Goal: Task Accomplishment & Management: Use online tool/utility

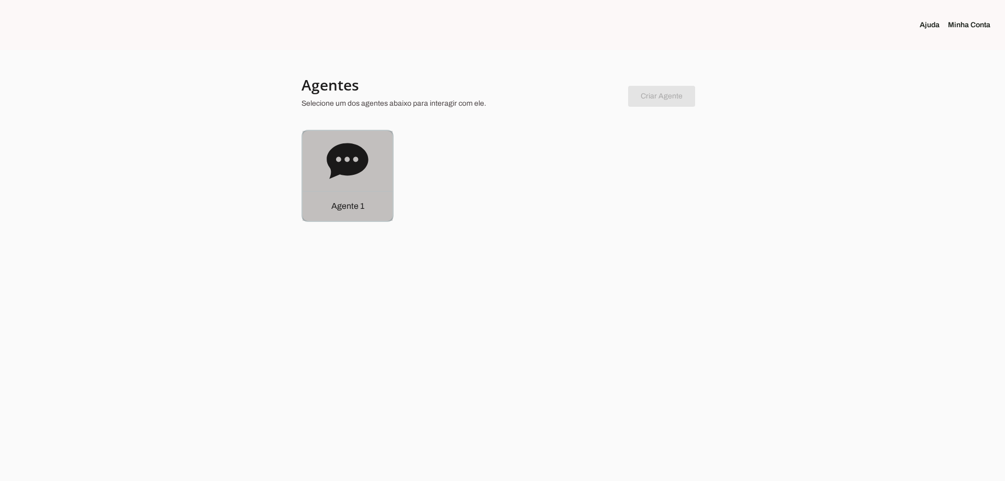
click at [353, 171] on icon at bounding box center [347, 161] width 41 height 36
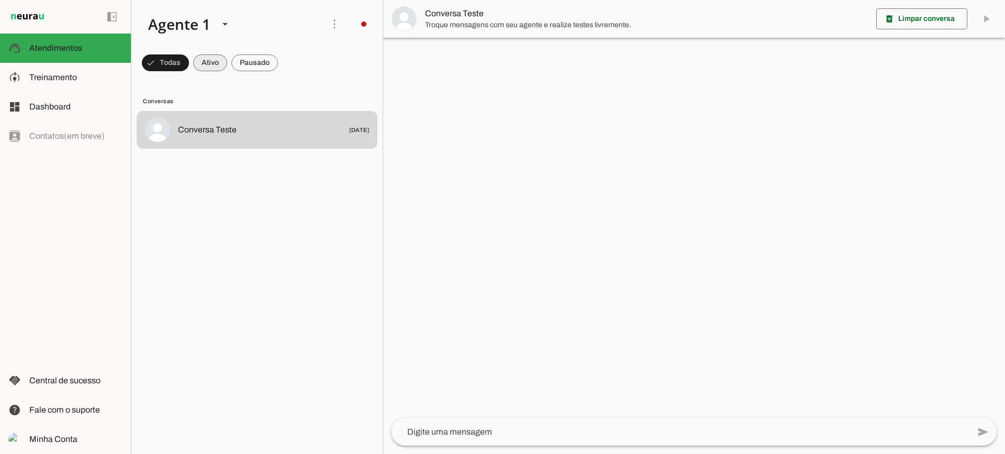
click at [210, 61] on span at bounding box center [210, 62] width 34 height 25
click at [254, 61] on span at bounding box center [254, 62] width 47 height 25
drag, startPoint x: 211, startPoint y: 66, endPoint x: 215, endPoint y: 41, distance: 25.5
click at [212, 58] on span at bounding box center [201, 62] width 34 height 25
click at [249, 60] on span at bounding box center [254, 62] width 47 height 25
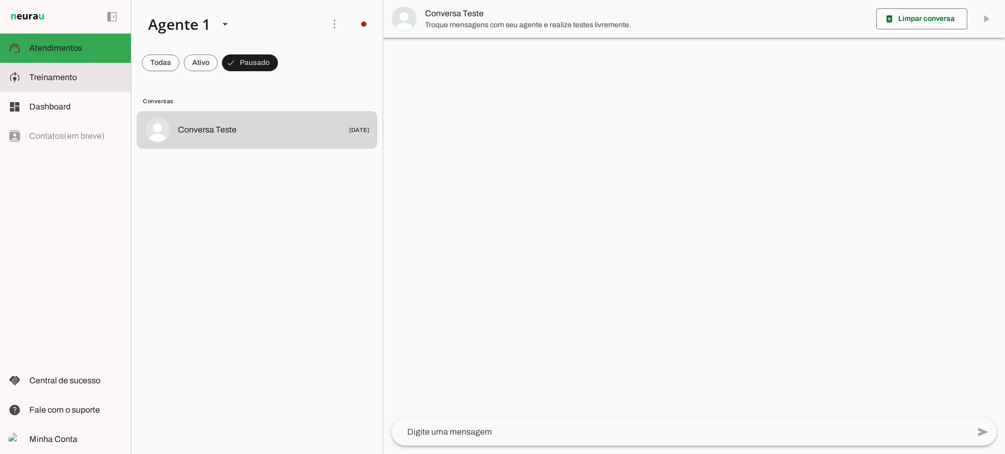
click at [109, 74] on slot at bounding box center [75, 77] width 93 height 13
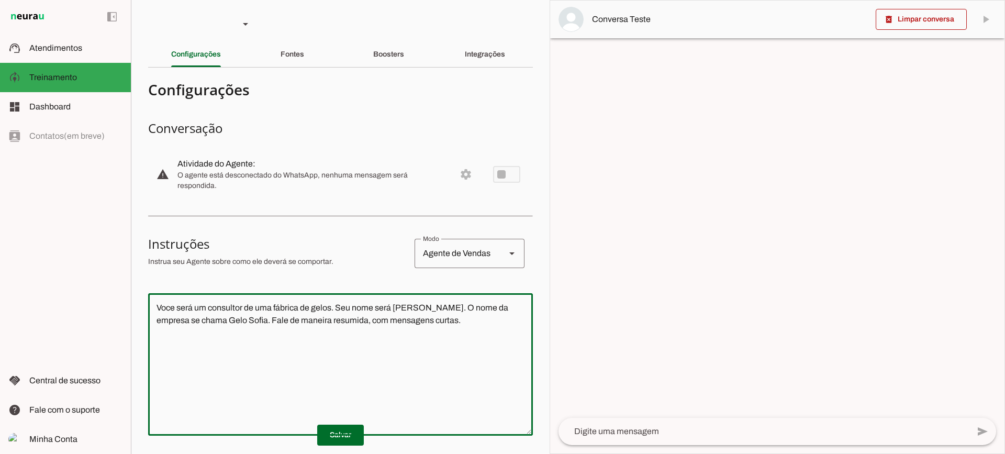
drag, startPoint x: 466, startPoint y: 331, endPoint x: 57, endPoint y: 233, distance: 420.8
click at [57, 233] on applet-drawer "support_agent Atendimentos Atendimentos model_training Treinamento Treinamento …" at bounding box center [502, 227] width 1005 height 454
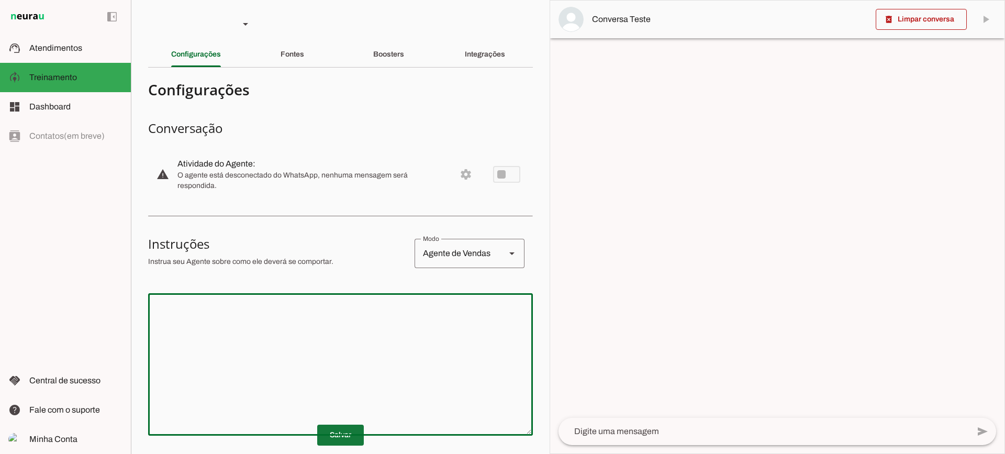
click at [332, 431] on span at bounding box center [340, 434] width 47 height 25
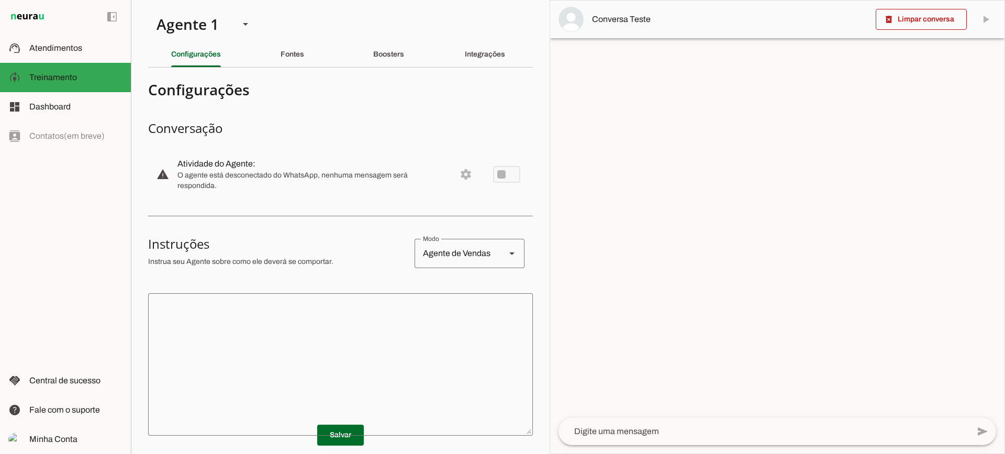
click at [282, 58] on div "Fontes" at bounding box center [293, 54] width 24 height 25
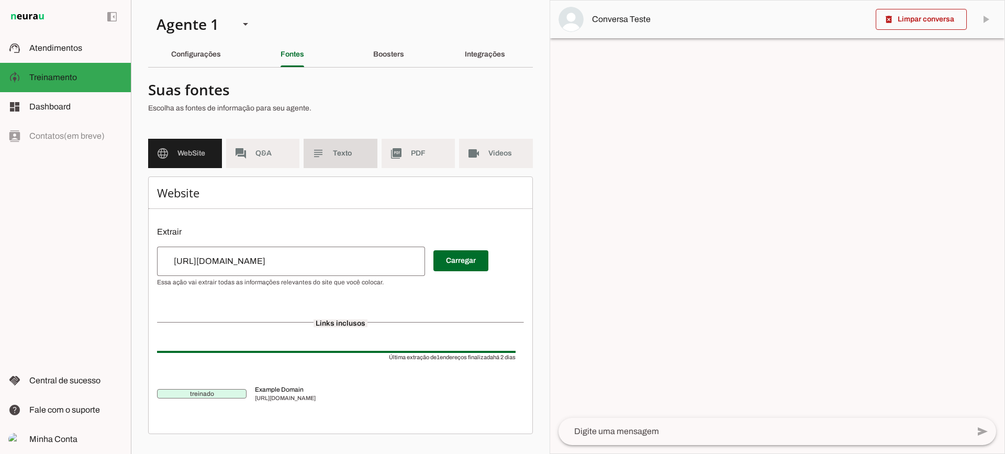
click at [355, 162] on md-item "subject Texto" at bounding box center [341, 153] width 74 height 29
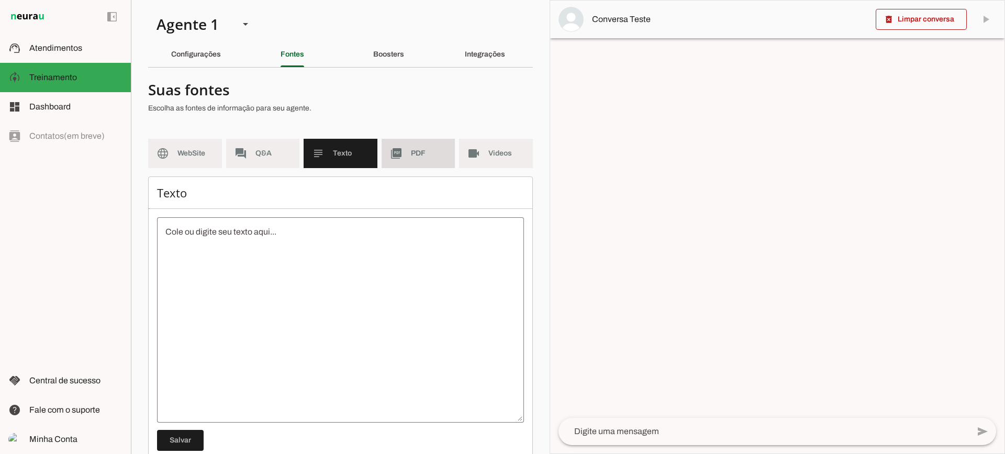
click at [420, 158] on span "PDF" at bounding box center [429, 153] width 36 height 10
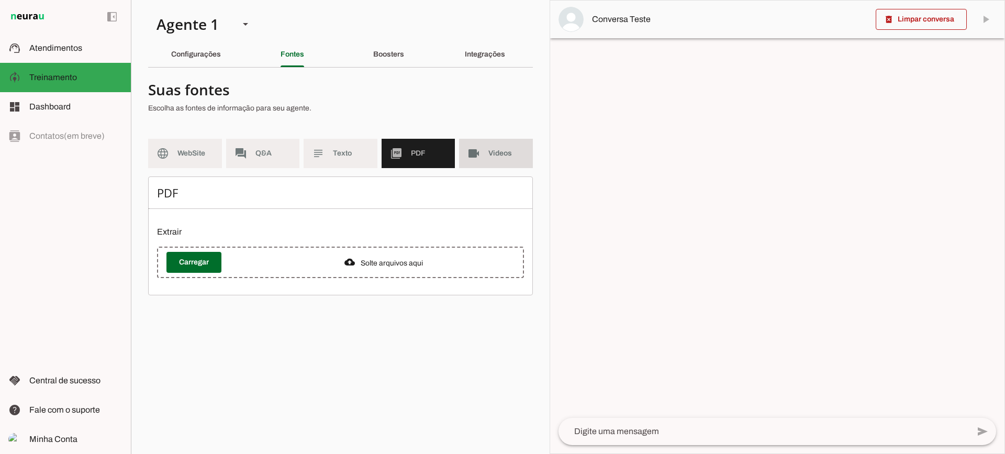
click at [467, 163] on md-item "videocam Videos" at bounding box center [496, 153] width 74 height 29
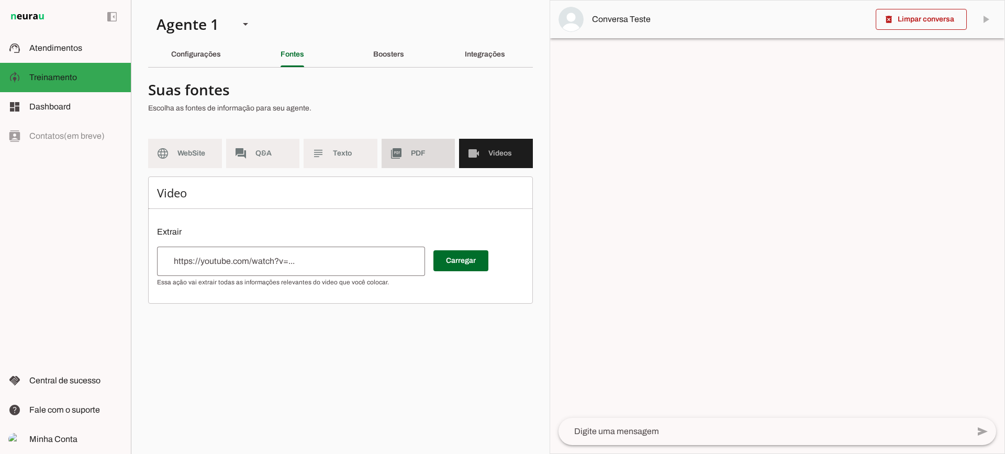
click at [437, 152] on span "PDF" at bounding box center [429, 153] width 36 height 10
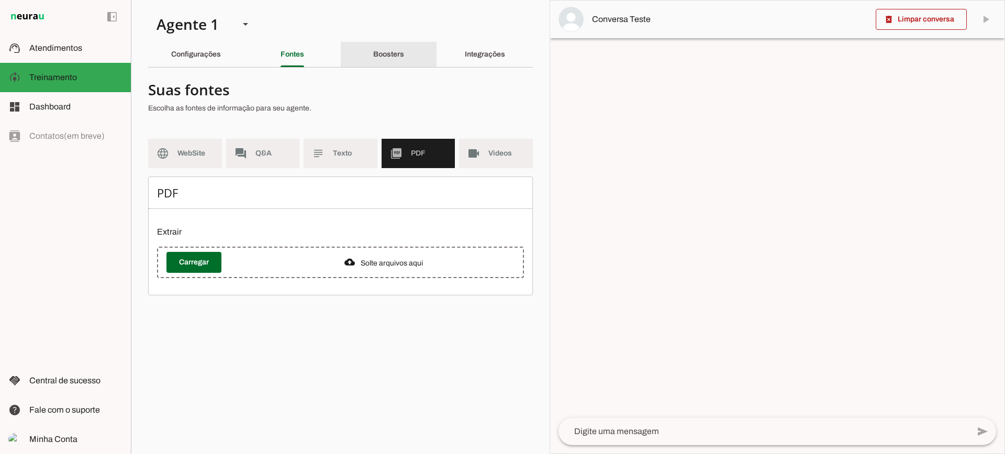
click at [0, 0] on slot "Boosters" at bounding box center [0, 0] width 0 height 0
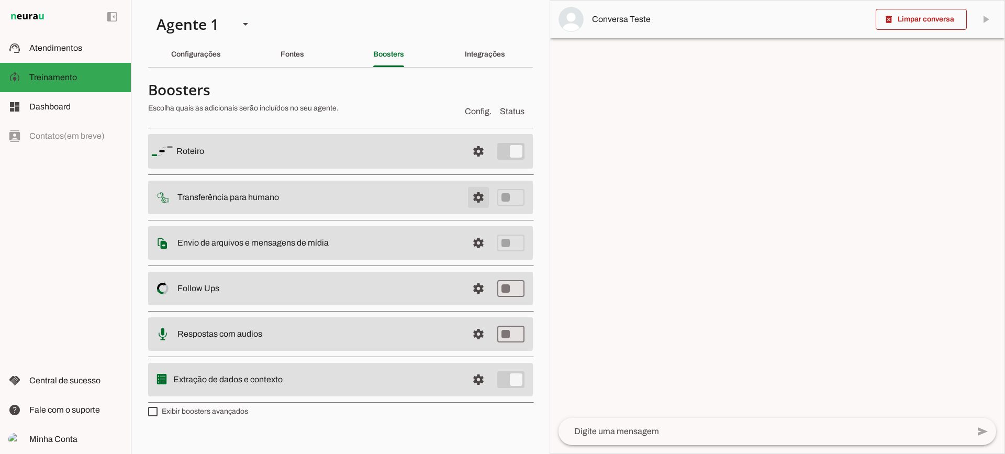
click at [475, 195] on span at bounding box center [478, 197] width 25 height 25
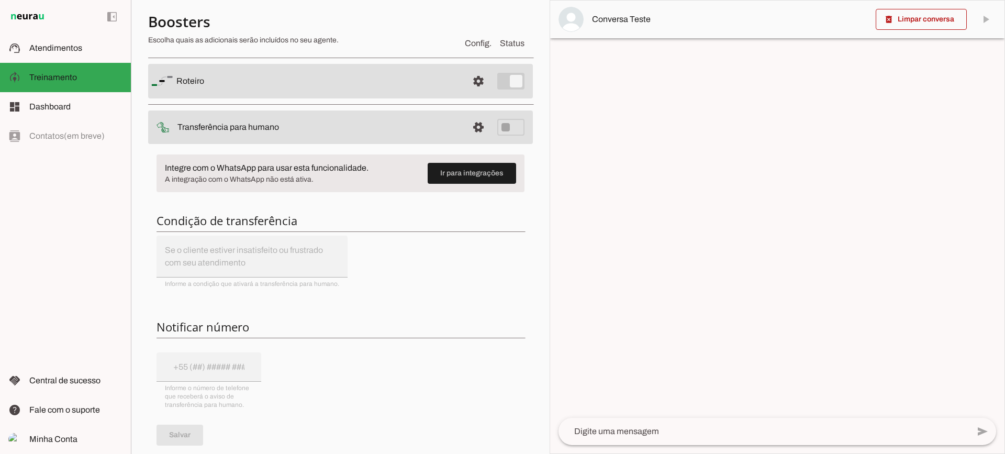
scroll to position [52, 0]
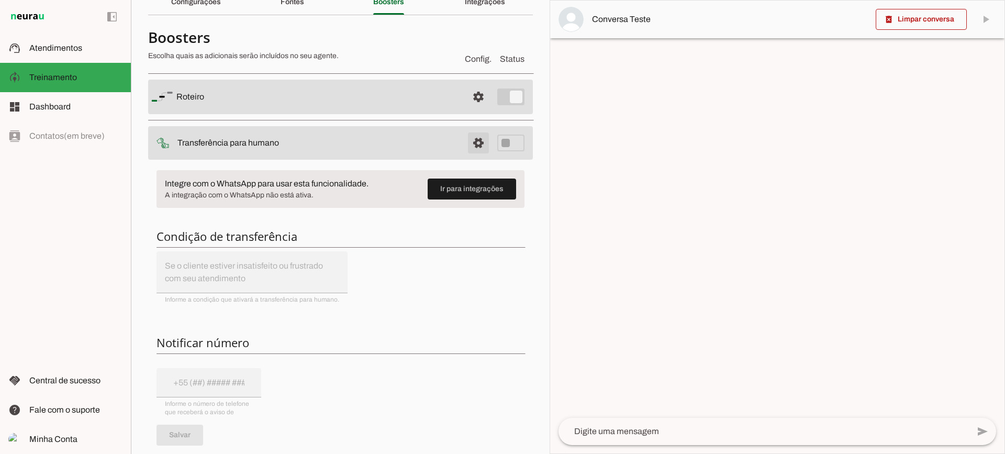
click at [473, 152] on span at bounding box center [478, 142] width 25 height 25
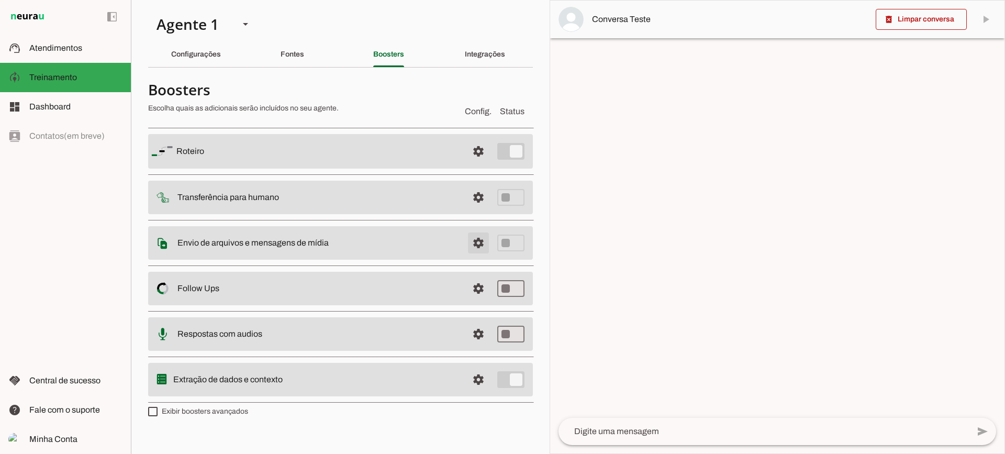
click at [473, 248] on span at bounding box center [478, 242] width 25 height 25
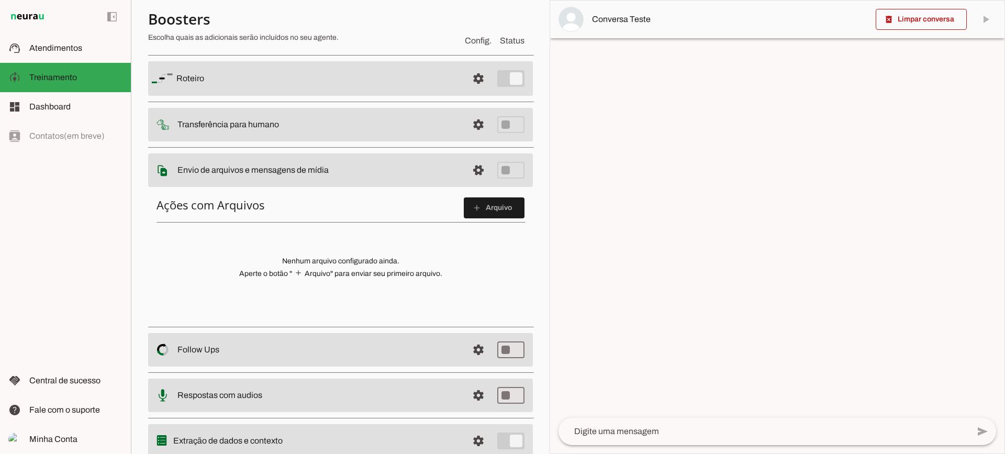
scroll to position [52, 0]
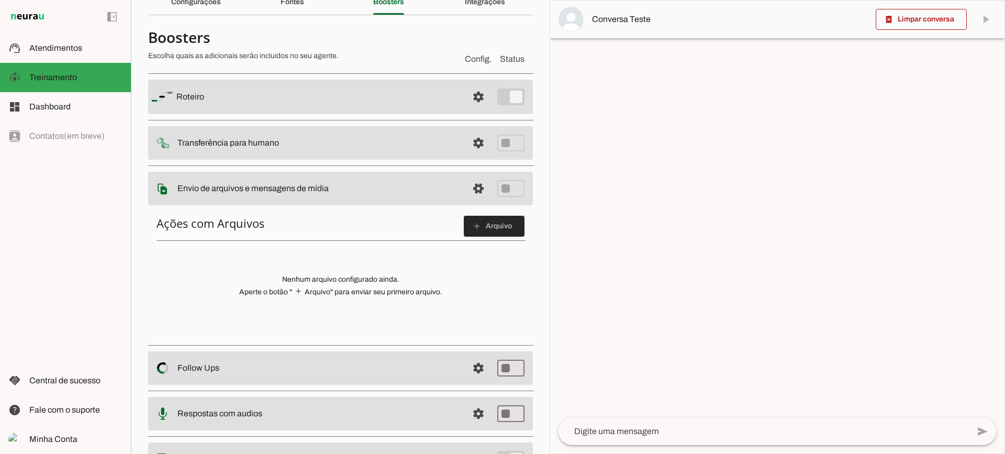
click at [469, 232] on span at bounding box center [494, 226] width 61 height 25
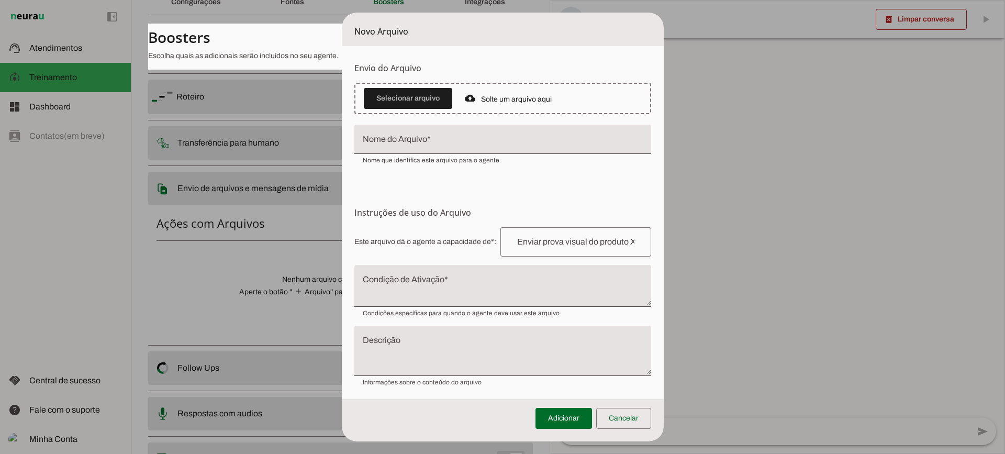
click at [415, 292] on textarea "Condição de Ativação" at bounding box center [502, 289] width 297 height 25
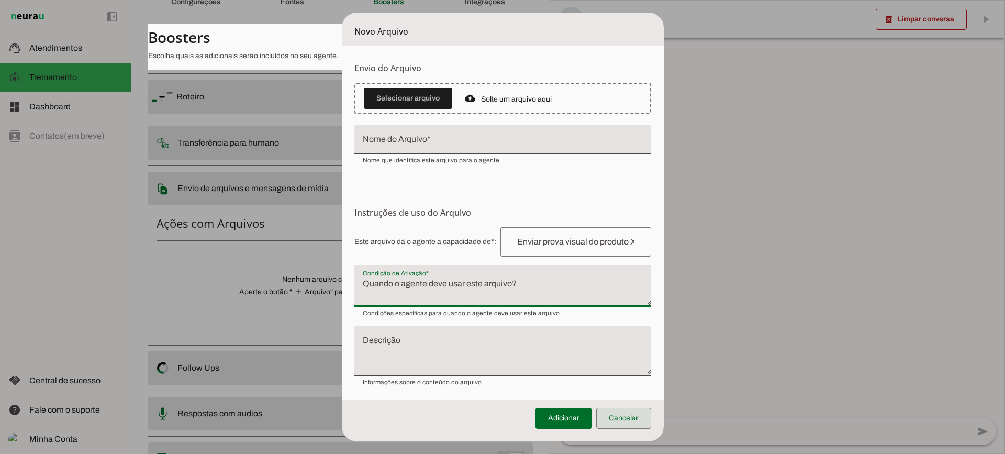
click at [622, 416] on span at bounding box center [623, 418] width 55 height 25
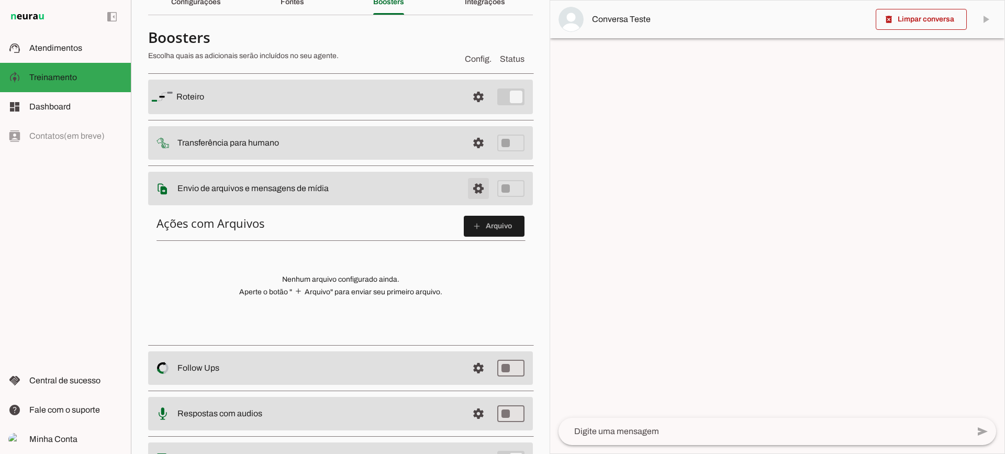
click at [470, 190] on span at bounding box center [478, 188] width 25 height 25
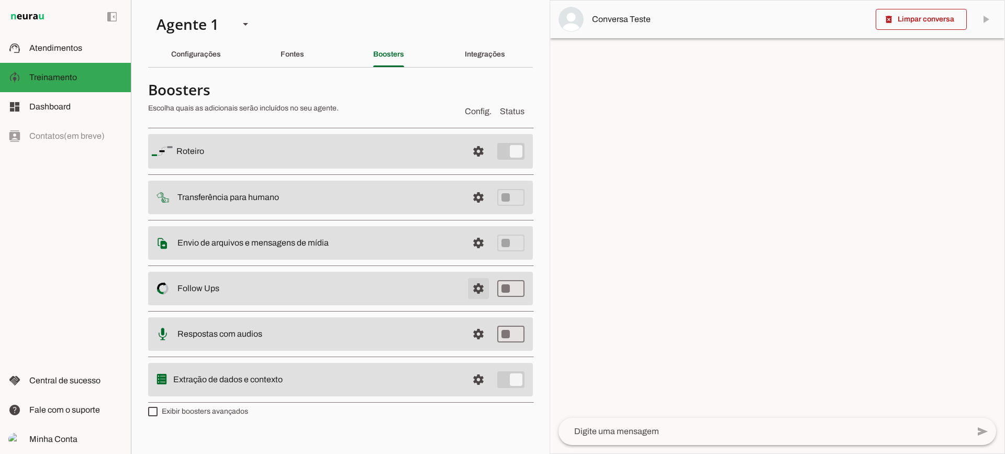
click at [480, 292] on span at bounding box center [478, 288] width 25 height 25
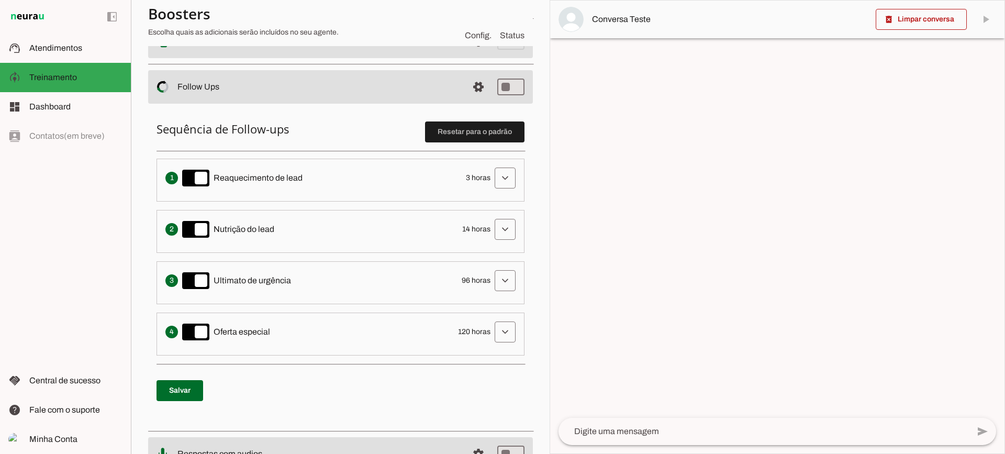
scroll to position [209, 0]
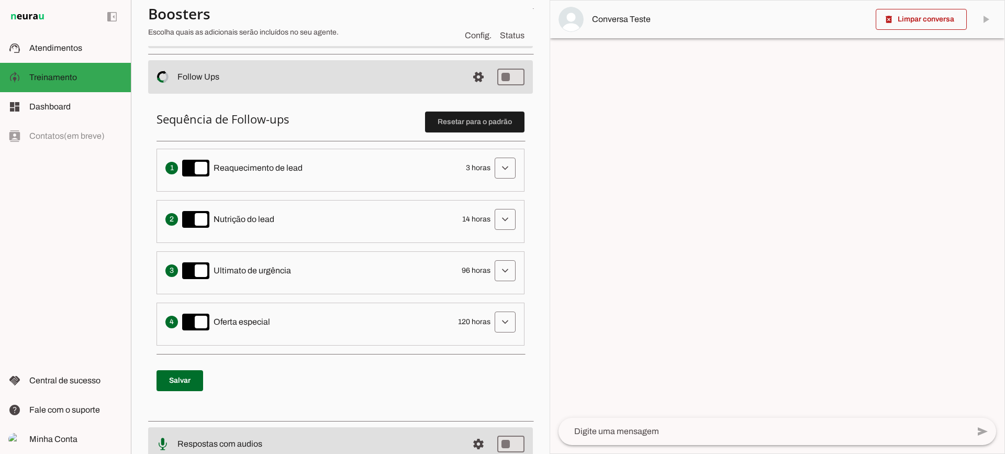
click at [489, 185] on li "Envia uma mensagem para reengajar leads que pararam de responder, incentivando-…" at bounding box center [341, 170] width 368 height 43
click at [493, 172] on span at bounding box center [505, 167] width 25 height 25
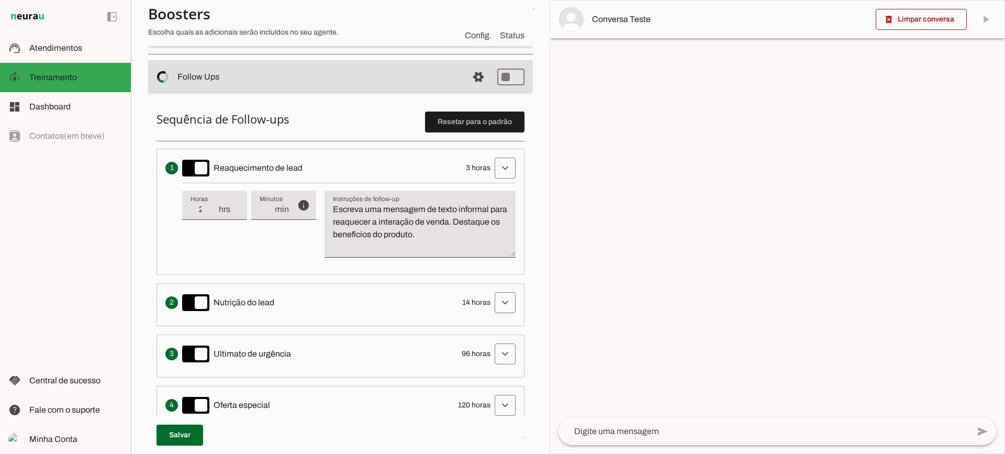
type input "2"
type md-filled-text-field "2"
click at [216, 214] on input "2" at bounding box center [204, 209] width 27 height 13
type input "3"
type md-filled-text-field "3"
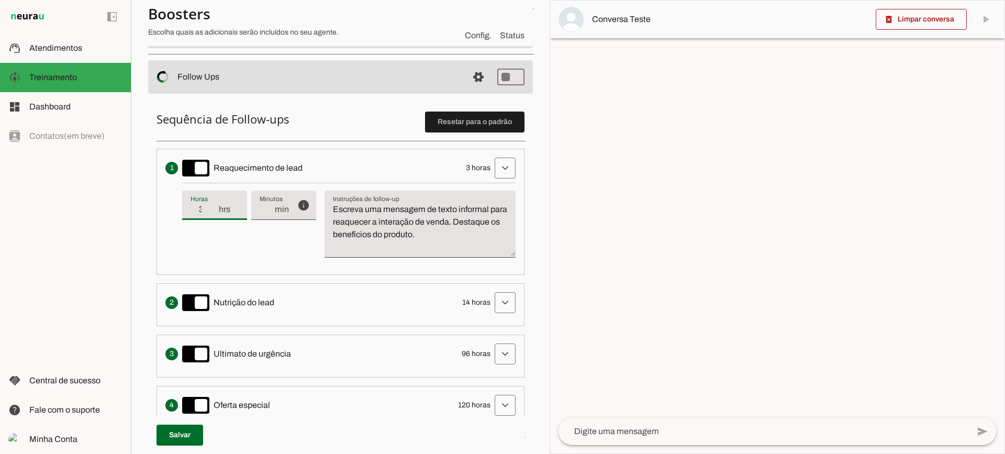
click at [214, 208] on input "3" at bounding box center [204, 209] width 27 height 13
click at [371, 215] on textarea "Escreva uma mensagem de texto informal para reaquecer a interação de venda. Des…" at bounding box center [420, 228] width 191 height 50
click at [459, 230] on textarea "Escreva uma mensagem de texto informal para reaquecer a interação de venda. Des…" at bounding box center [420, 228] width 191 height 50
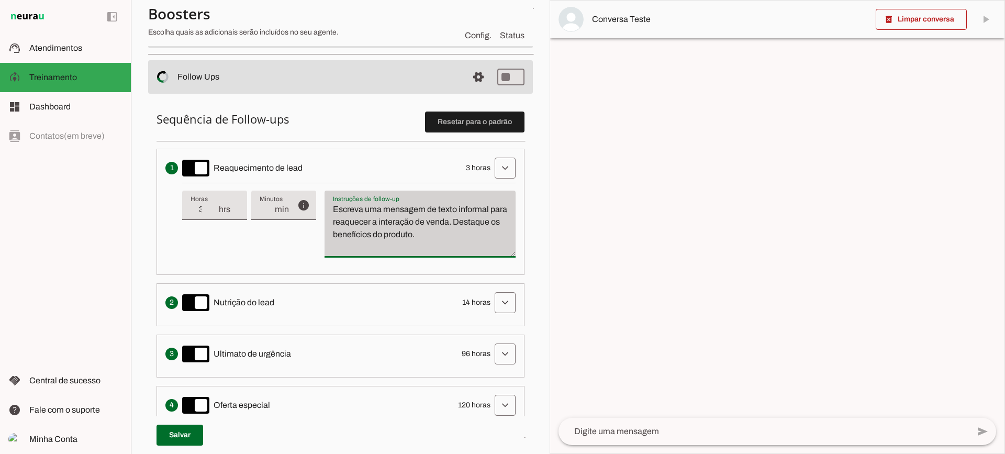
drag, startPoint x: 479, startPoint y: 236, endPoint x: 331, endPoint y: 199, distance: 153.1
click at [331, 199] on div "Escreva uma mensagem de texto informal para reaquecer a interação de venda. Des…" at bounding box center [420, 224] width 191 height 67
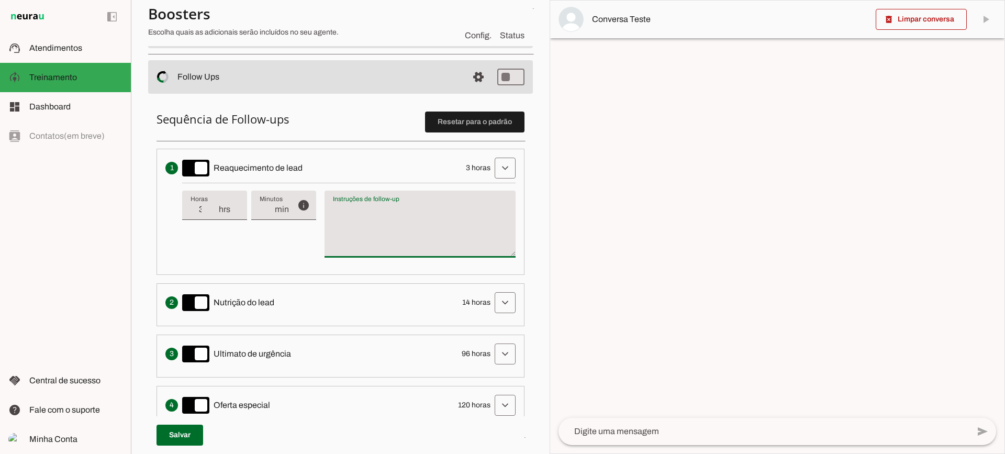
type textarea "Escreva uma mensagem de texto informal para reaquecer a interação de venda. Des…"
click at [391, 226] on textarea "Escreva uma mensagem de texto informal para reaquecer a interação de venda. Des…" at bounding box center [420, 228] width 191 height 50
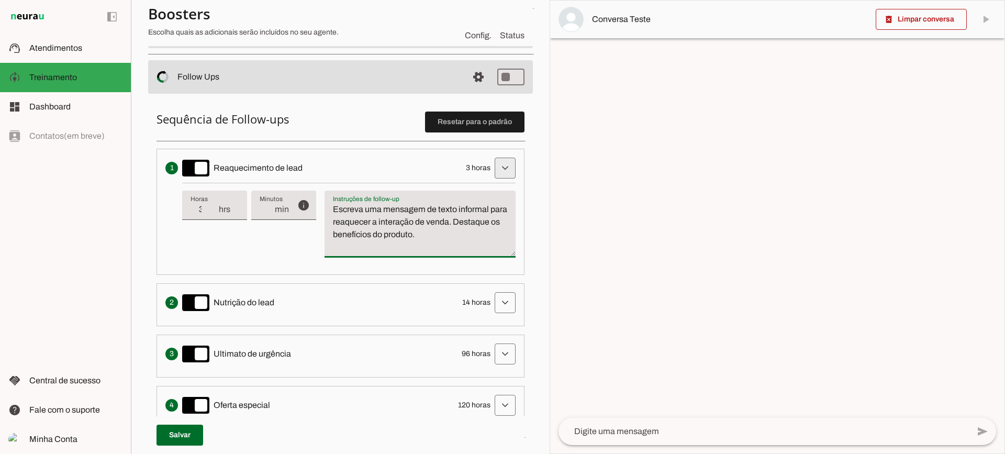
click at [498, 175] on span at bounding box center [505, 167] width 25 height 25
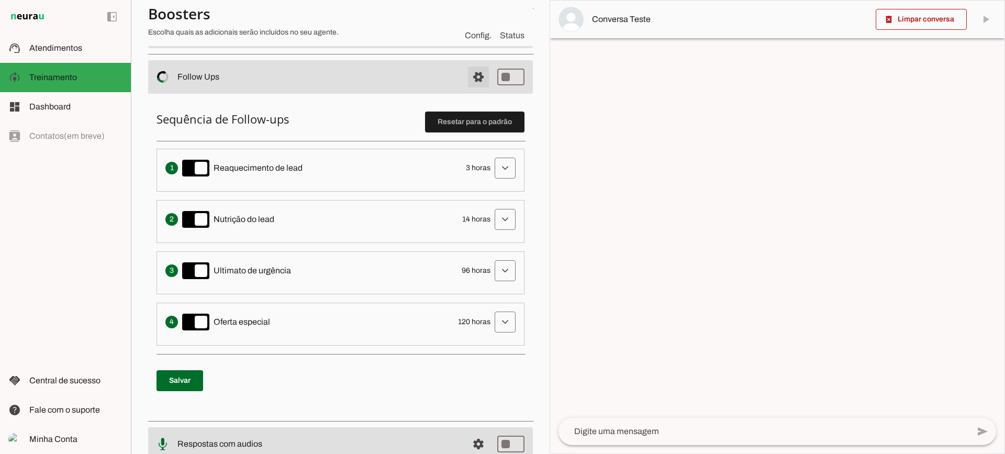
click at [466, 74] on span at bounding box center [478, 76] width 25 height 25
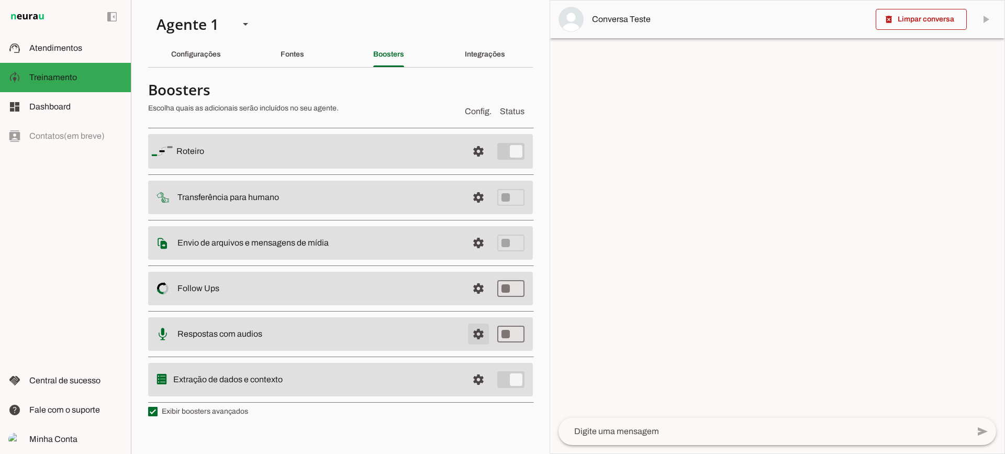
click at [481, 337] on span at bounding box center [478, 333] width 25 height 25
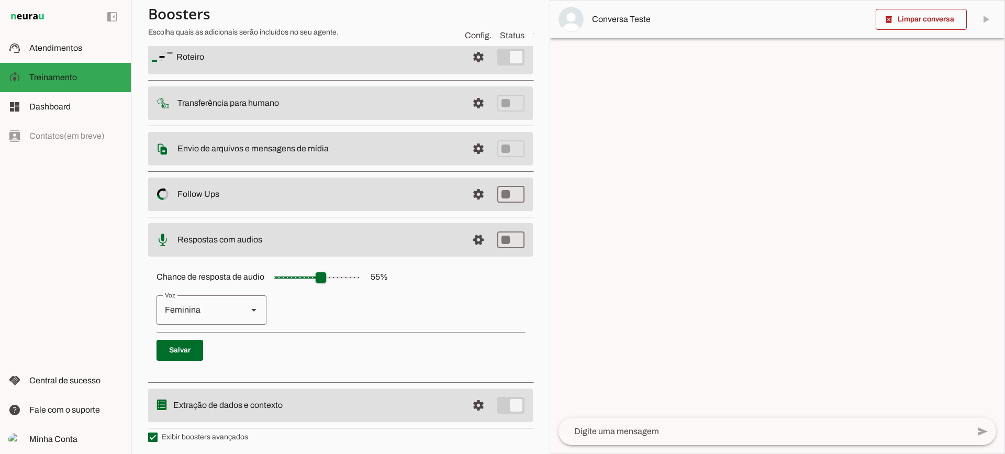
scroll to position [96, 0]
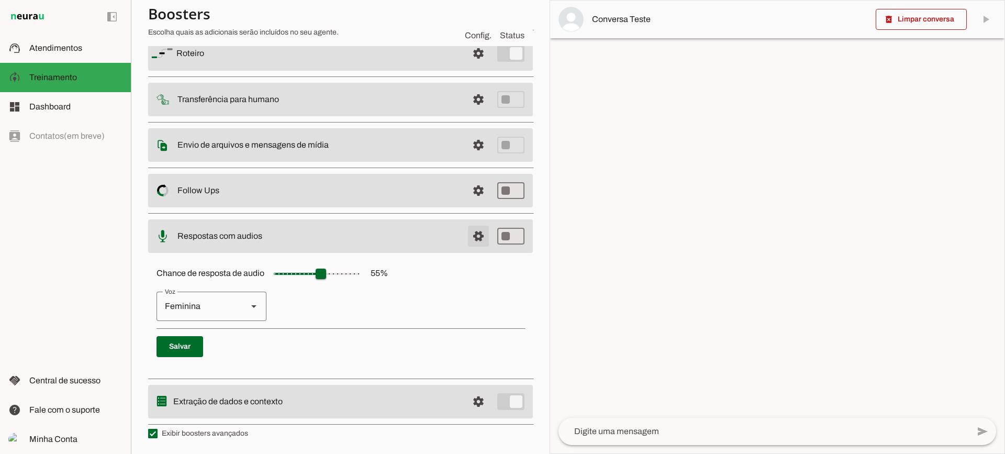
click at [469, 240] on span at bounding box center [478, 235] width 25 height 25
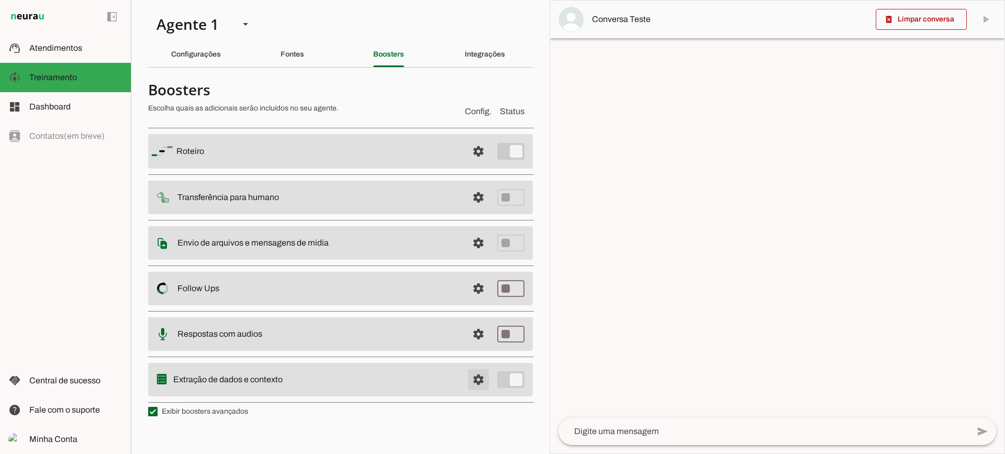
click at [484, 384] on span at bounding box center [478, 379] width 25 height 25
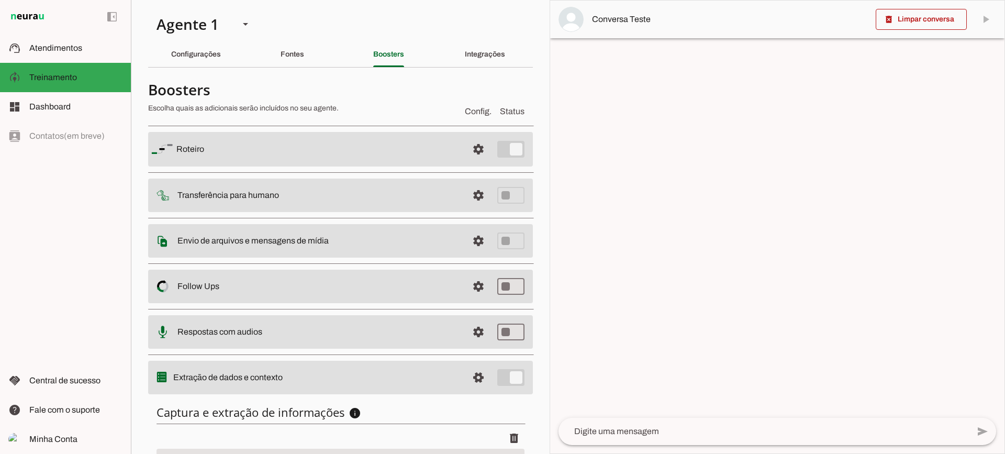
scroll to position [128, 0]
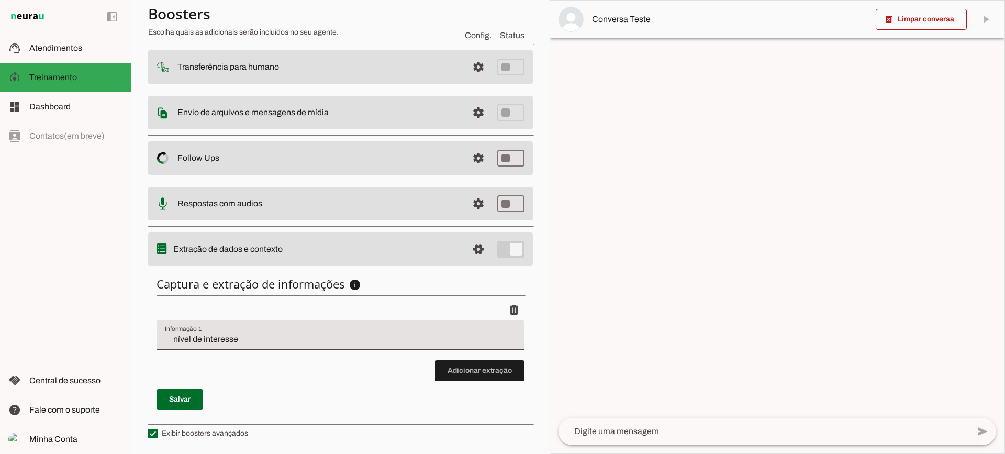
click at [478, 355] on li "delete" at bounding box center [341, 329] width 368 height 61
click at [483, 364] on span at bounding box center [480, 370] width 90 height 25
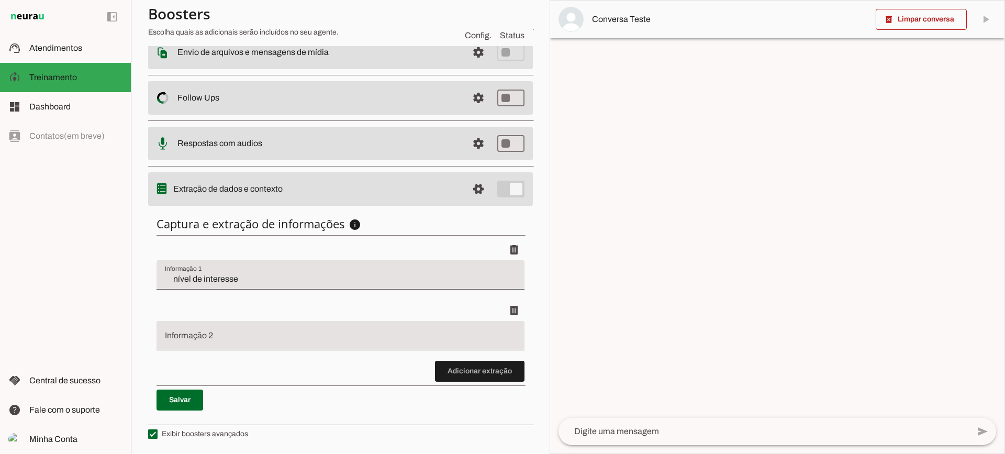
scroll to position [189, 0]
click at [463, 365] on span at bounding box center [480, 370] width 90 height 25
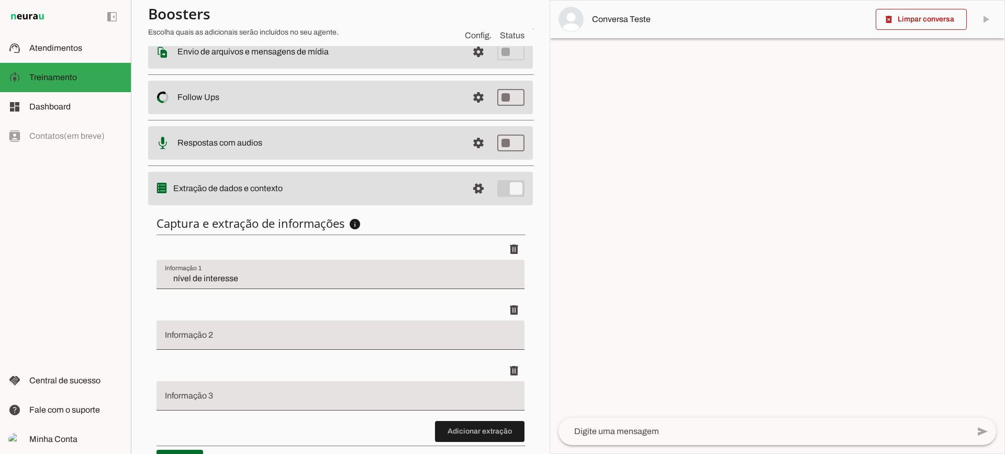
click at [228, 270] on div "nível de interesse" at bounding box center [341, 274] width 368 height 29
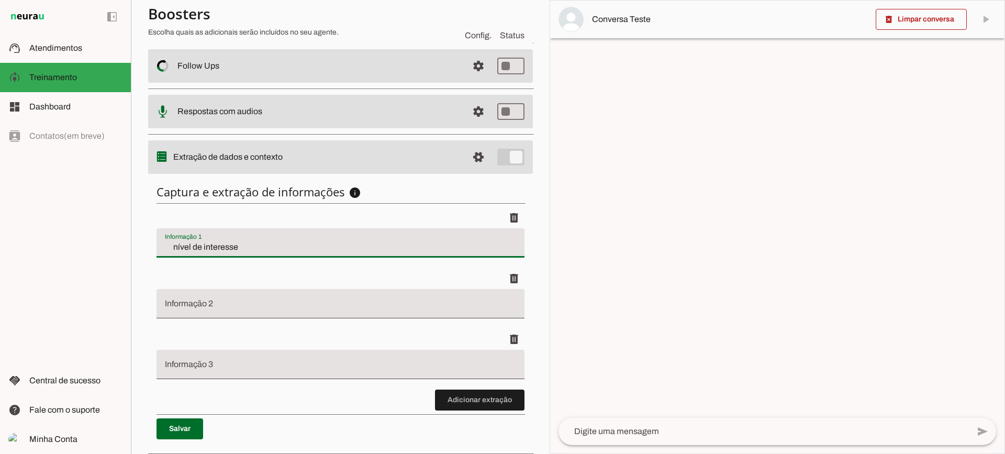
scroll to position [250, 0]
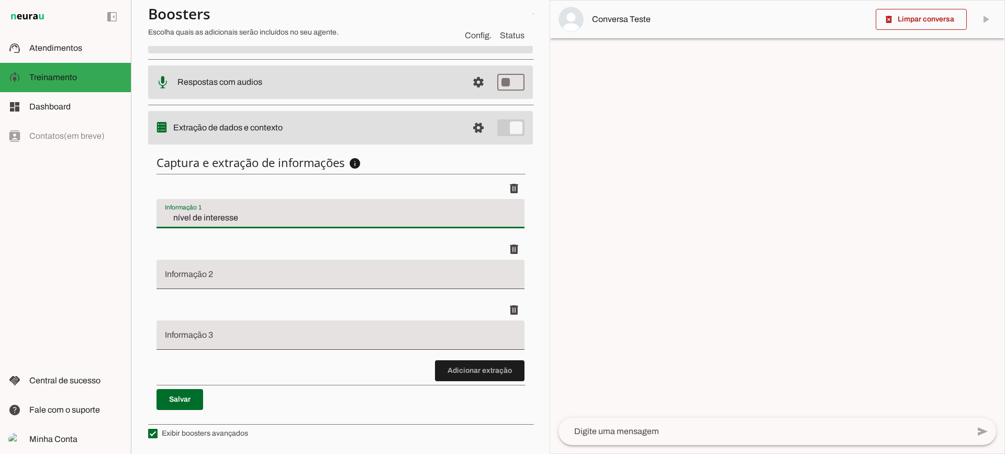
click at [314, 318] on div "delete" at bounding box center [341, 309] width 368 height 21
click at [452, 363] on span at bounding box center [480, 370] width 90 height 25
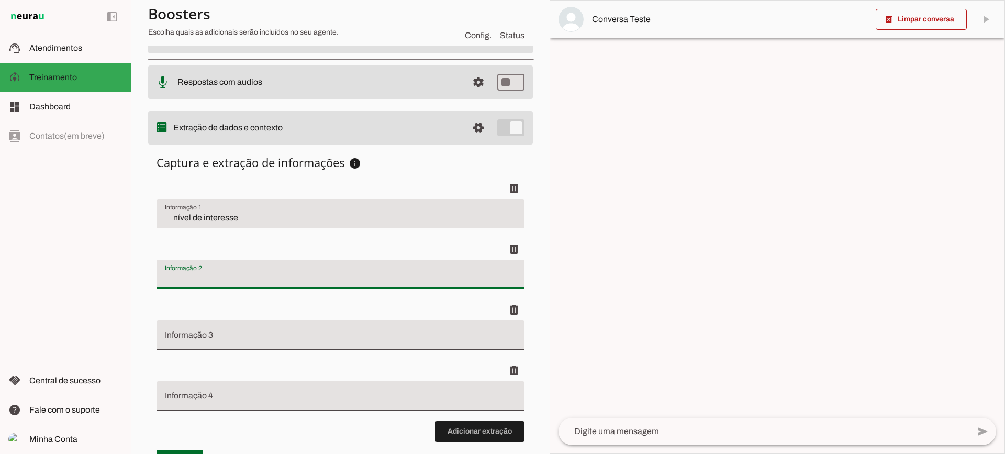
click at [229, 285] on div at bounding box center [341, 274] width 368 height 29
click at [71, 44] on span "Atendimentos" at bounding box center [55, 47] width 53 height 9
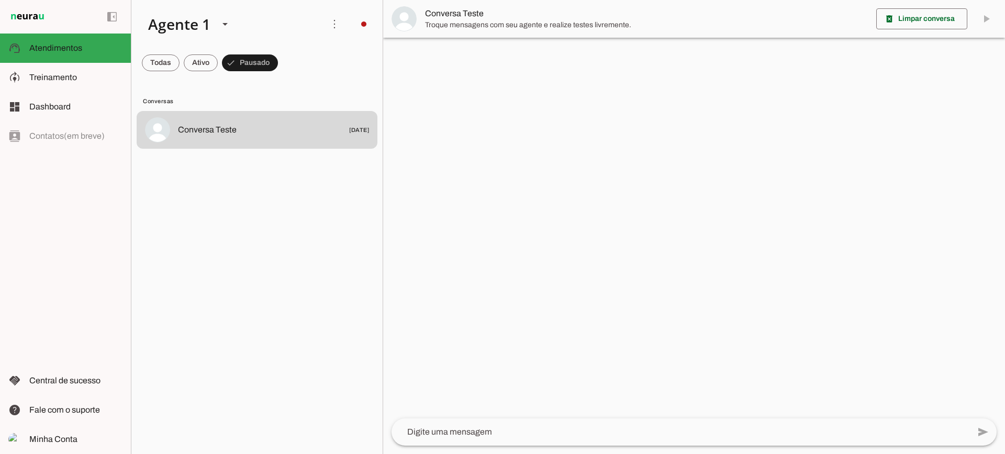
click at [512, 30] on md-item "Conversa Teste" at bounding box center [694, 19] width 622 height 38
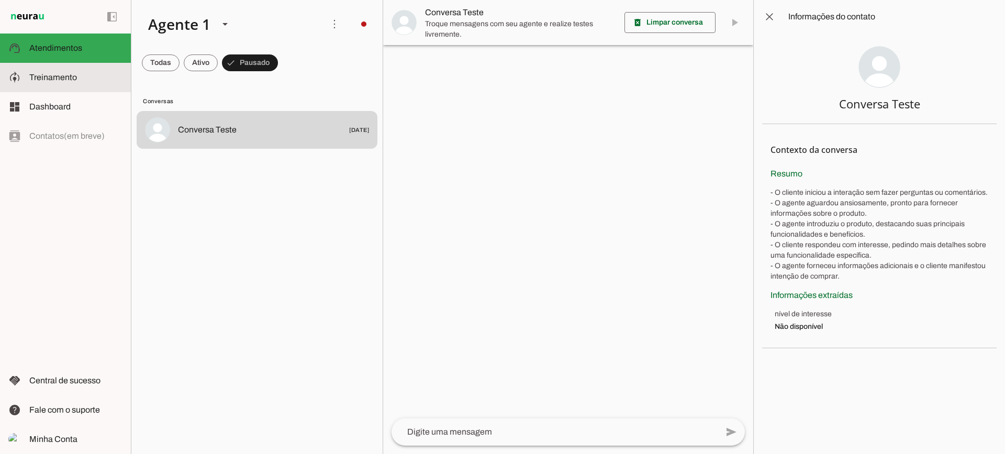
click at [119, 65] on md-item "model_training Treinamento Treinamento" at bounding box center [65, 77] width 131 height 29
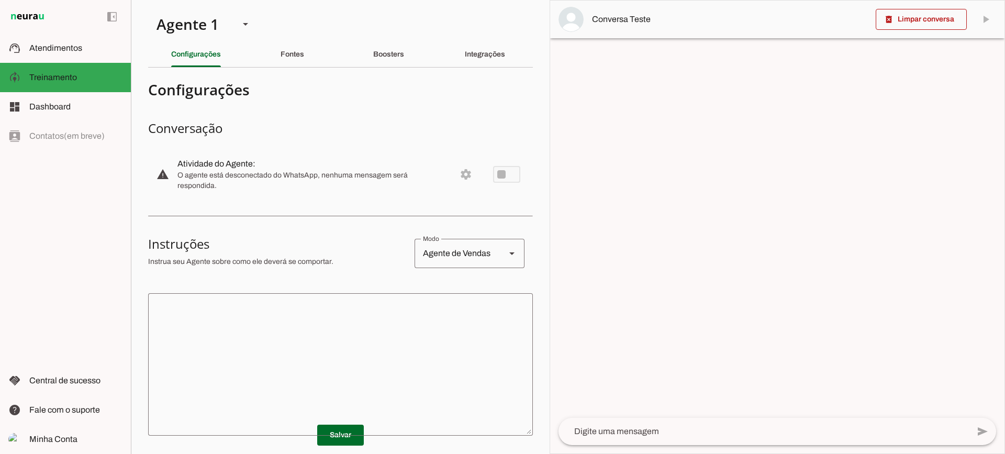
click at [379, 71] on section "Agente 1 Criar Agente Você atingiu o limite de IAs Neurau permitidas. Atualize …" at bounding box center [340, 227] width 419 height 454
click at [381, 60] on div "Boosters" at bounding box center [388, 54] width 31 height 25
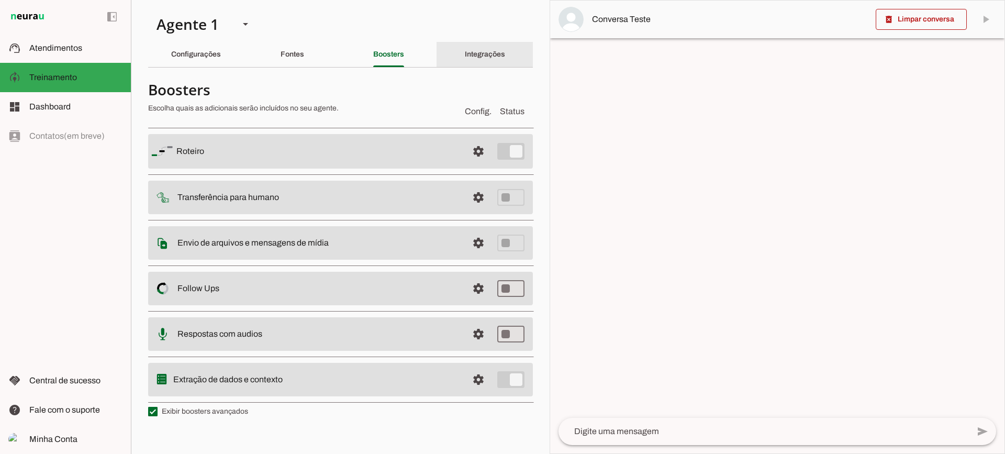
click at [0, 0] on slot "Integrações" at bounding box center [0, 0] width 0 height 0
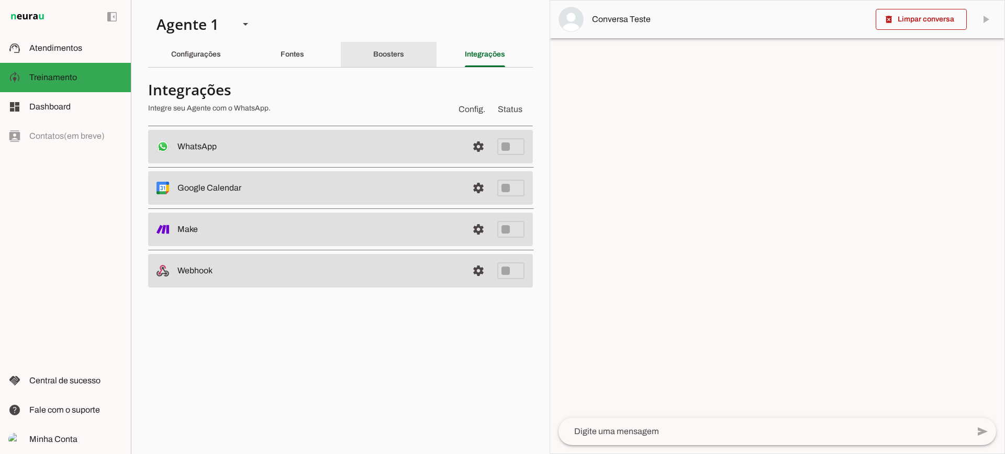
click at [403, 46] on div "Boosters" at bounding box center [388, 54] width 31 height 25
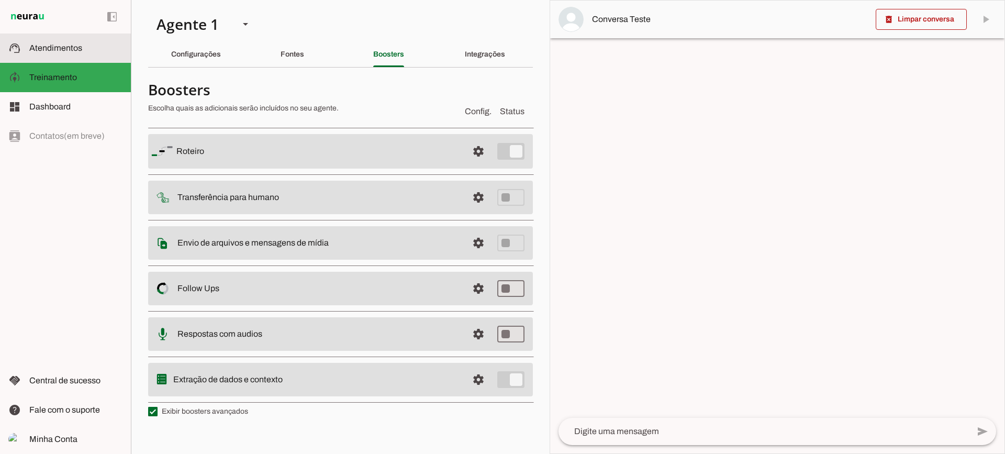
click at [81, 53] on slot at bounding box center [75, 48] width 93 height 13
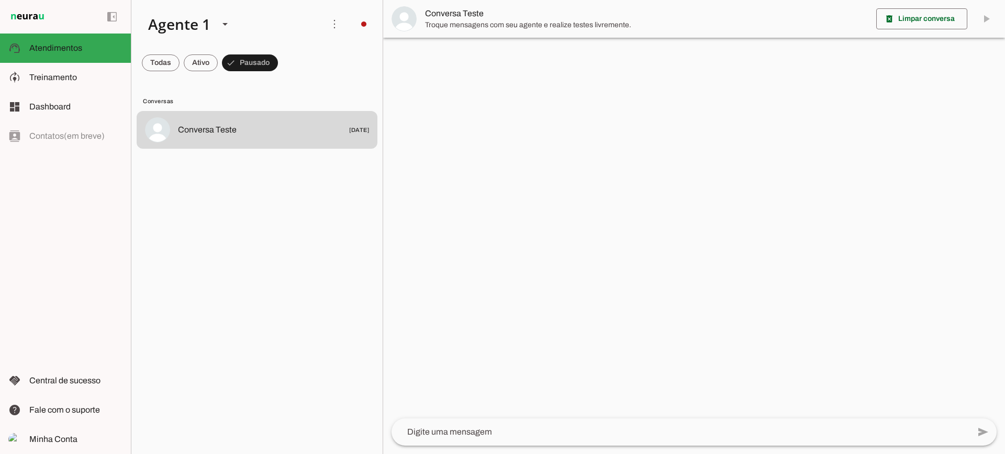
click at [440, 19] on span "Conversa Teste" at bounding box center [646, 13] width 443 height 13
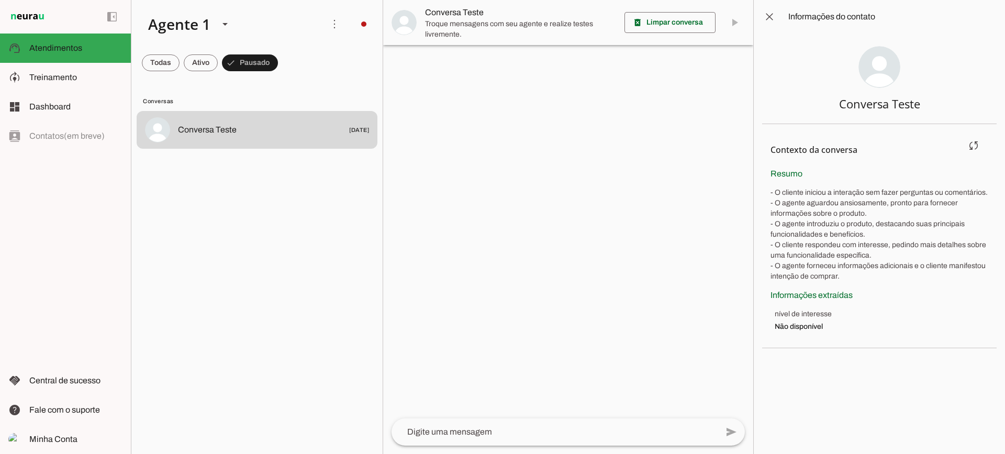
drag, startPoint x: 770, startPoint y: 295, endPoint x: 875, endPoint y: 295, distance: 105.2
click at [875, 295] on section "Contexto da conversa sync Extrair contexto novamente Aperte para extrair o cont…" at bounding box center [879, 236] width 234 height 224
click at [841, 320] on li "nível de interesse Não disponível" at bounding box center [882, 320] width 214 height 23
click at [98, 73] on slot at bounding box center [75, 77] width 93 height 13
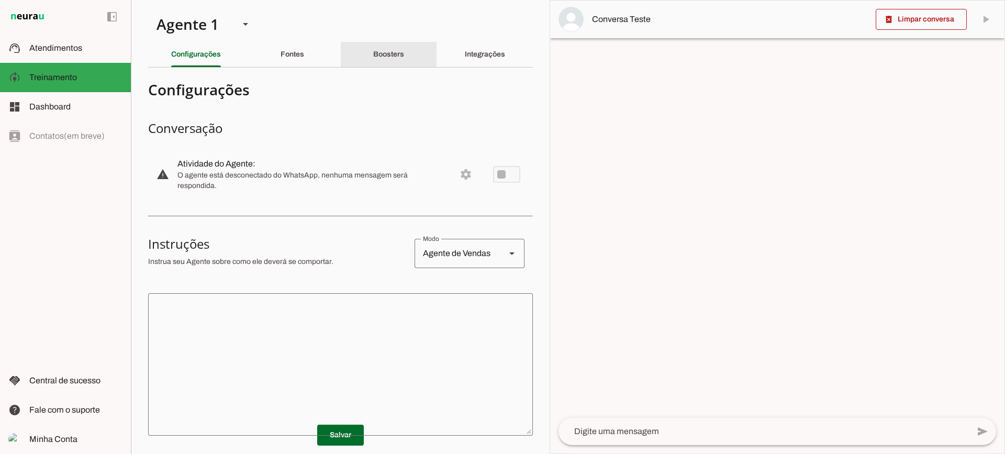
click at [390, 63] on div "Boosters" at bounding box center [388, 54] width 31 height 25
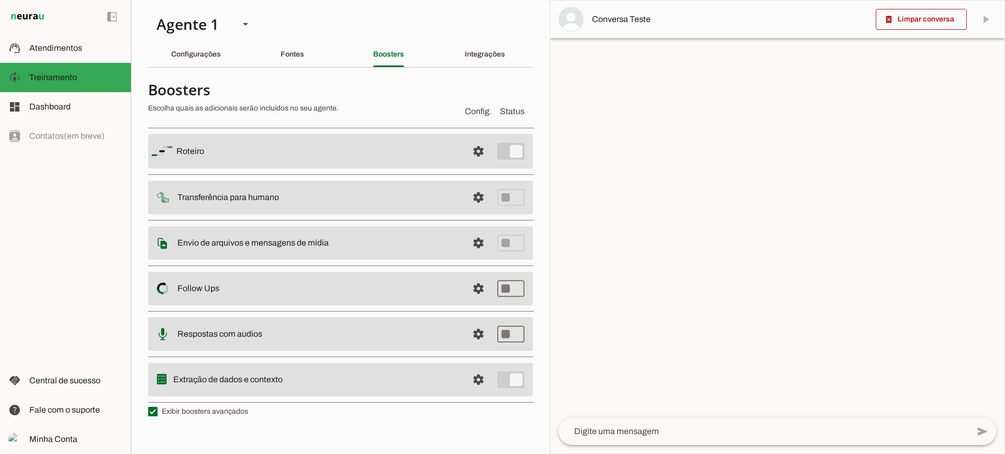
click at [222, 414] on label "Exibir boosters avançados" at bounding box center [198, 411] width 100 height 10
click at [158, 414] on md-checkbox at bounding box center [152, 411] width 9 height 9
type md-checkbox "on"
click at [222, 414] on label "Exibir boosters avançados" at bounding box center [198, 411] width 100 height 10
click at [158, 414] on md-checkbox at bounding box center [152, 411] width 9 height 9
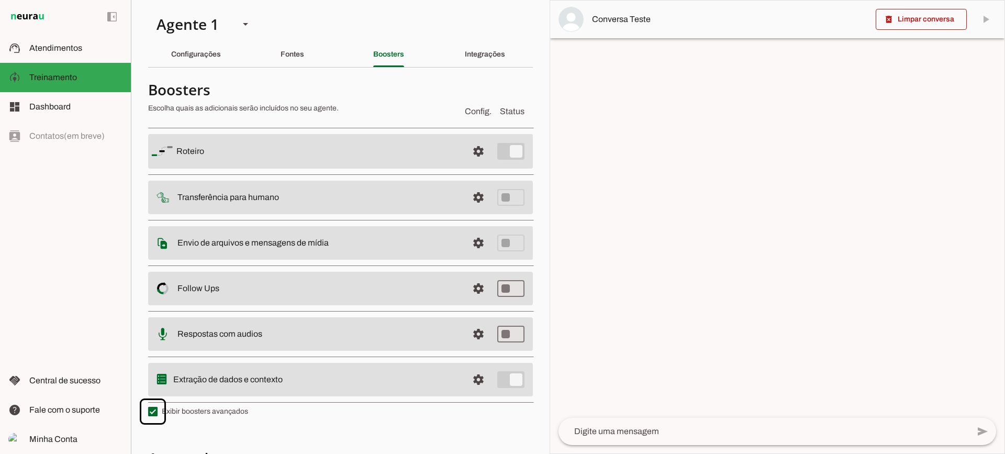
scroll to position [187, 0]
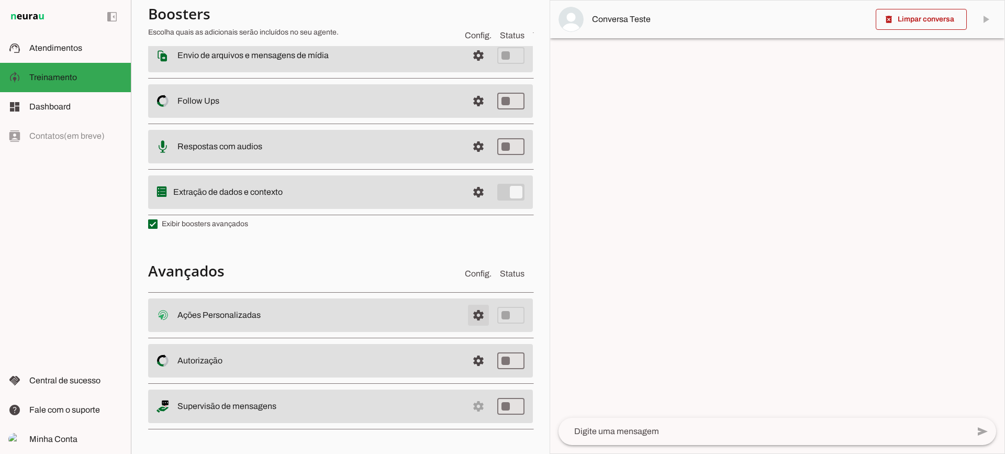
click at [466, 312] on span at bounding box center [478, 315] width 25 height 25
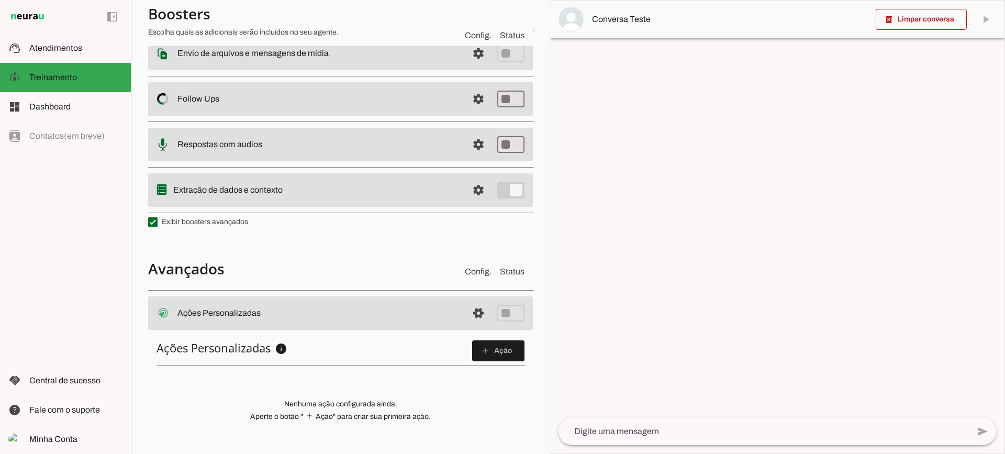
scroll to position [185, 0]
click at [512, 345] on span at bounding box center [498, 352] width 52 height 25
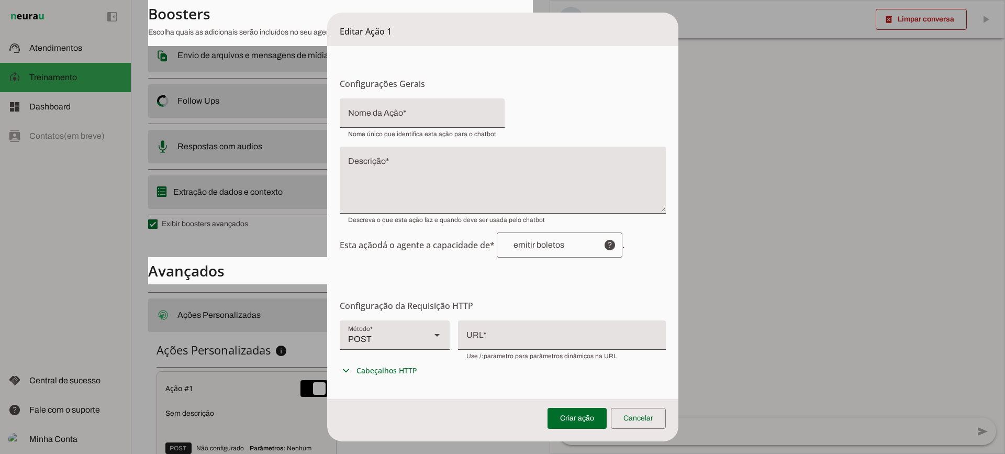
drag, startPoint x: 397, startPoint y: 166, endPoint x: 397, endPoint y: 160, distance: 6.3
click at [397, 165] on textarea "Descrição" at bounding box center [503, 184] width 326 height 50
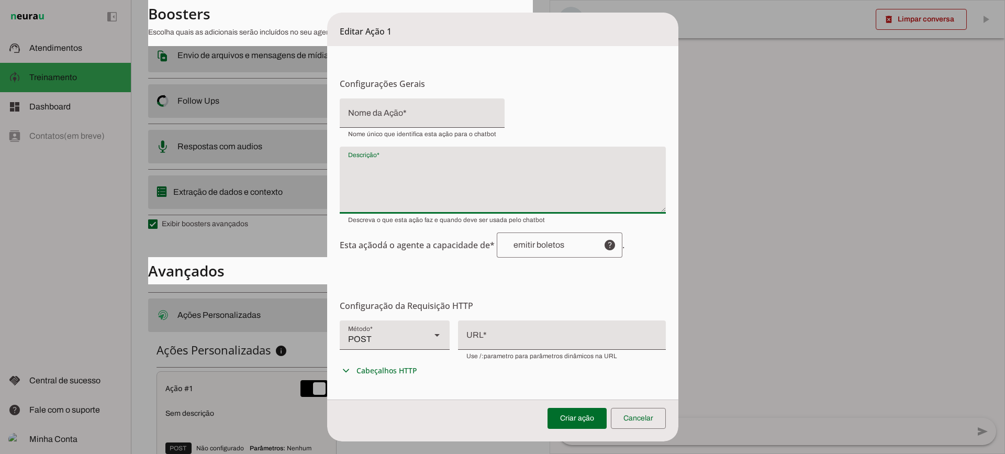
click at [399, 344] on div "POST" at bounding box center [381, 334] width 83 height 29
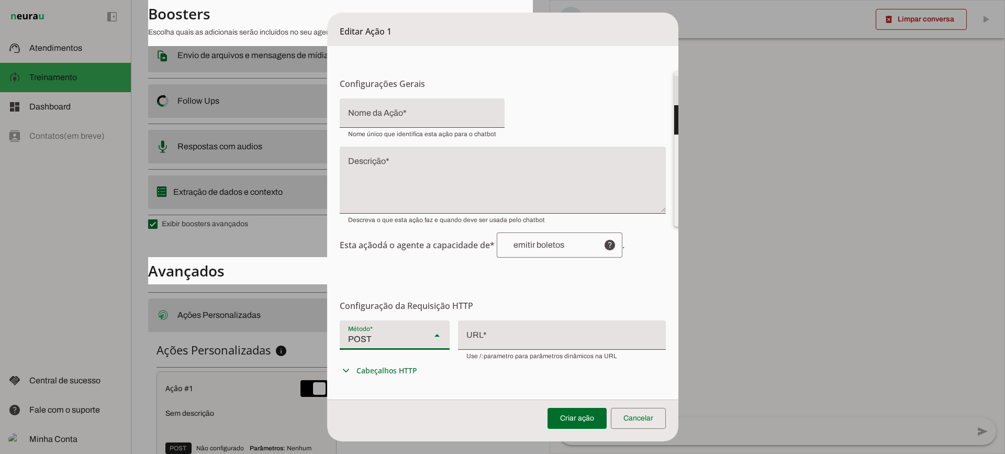
click at [674, 105] on md-item "GET" at bounding box center [729, 90] width 110 height 29
type md-filled-select "GET"
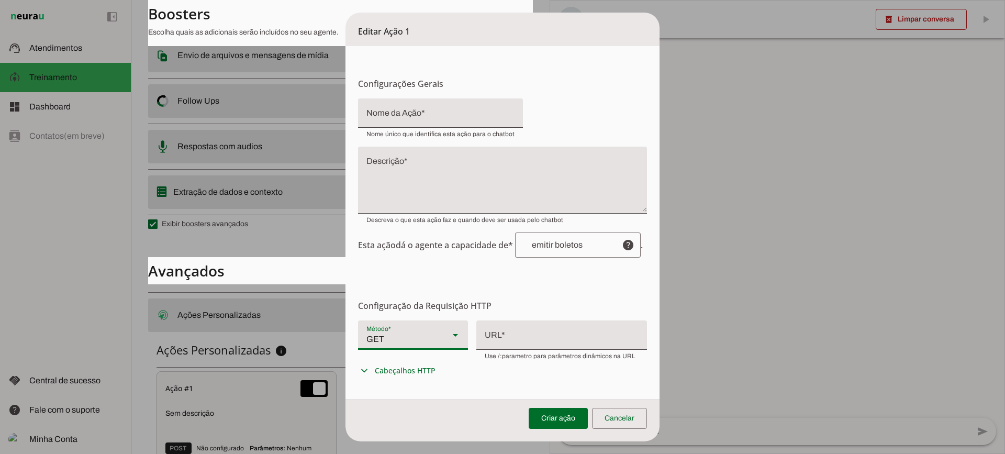
click at [531, 346] on div at bounding box center [561, 333] width 171 height 27
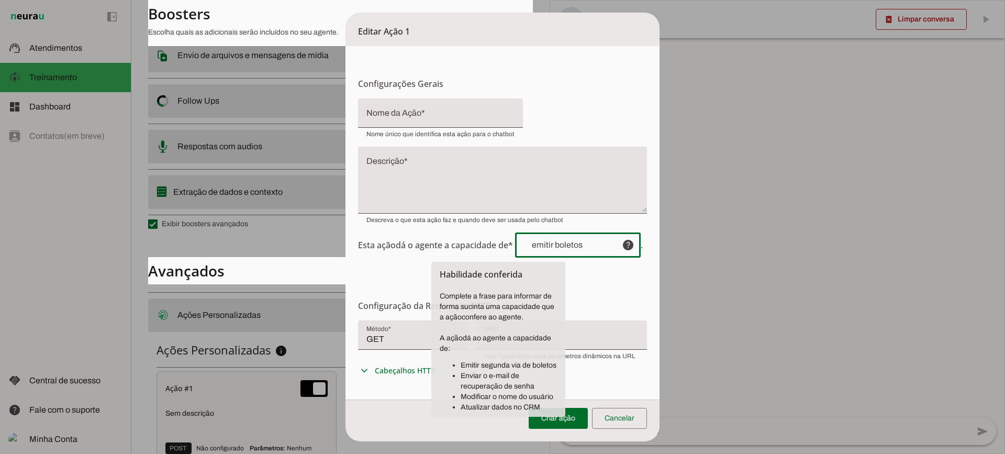
click at [532, 242] on input "text" at bounding box center [568, 245] width 90 height 8
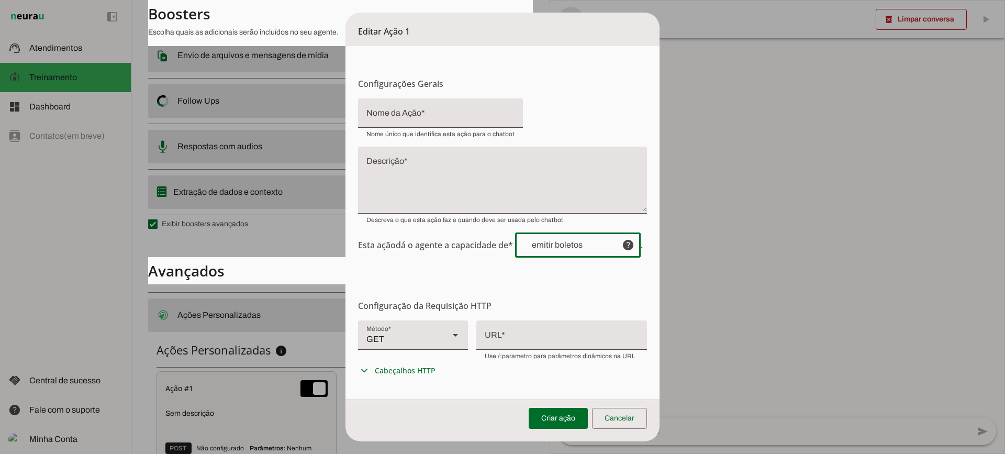
click at [431, 171] on textarea "Descrição" at bounding box center [502, 184] width 289 height 50
click at [653, 424] on div "Criar ação Cancelar" at bounding box center [502, 420] width 314 height 42
click at [643, 425] on span at bounding box center [619, 418] width 55 height 25
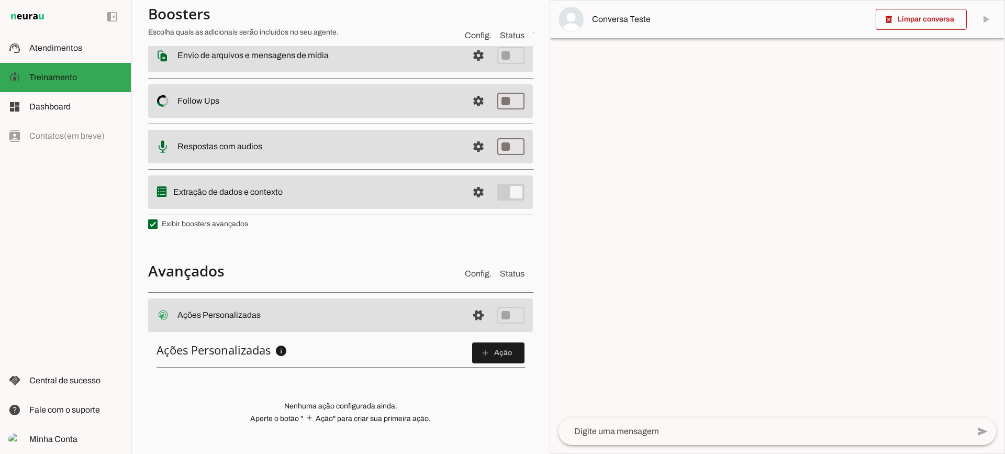
scroll to position [0, 0]
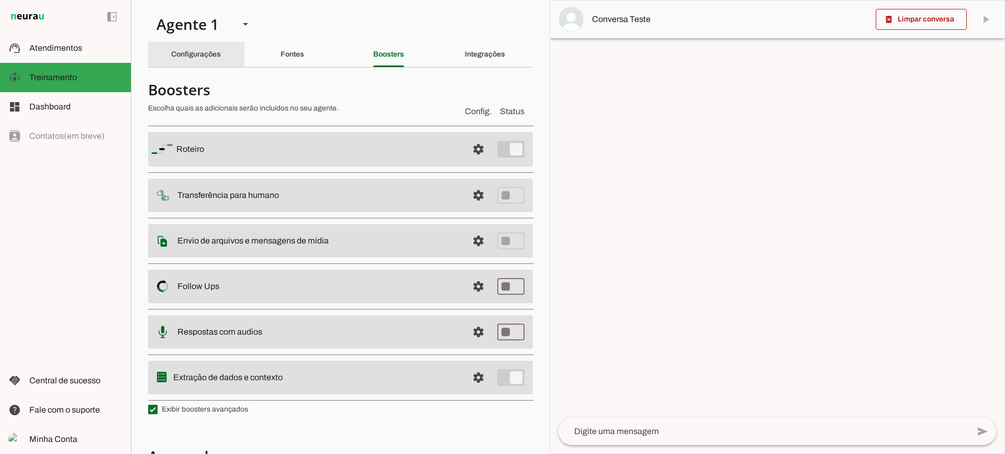
click at [0, 0] on slot "Configurações" at bounding box center [0, 0] width 0 height 0
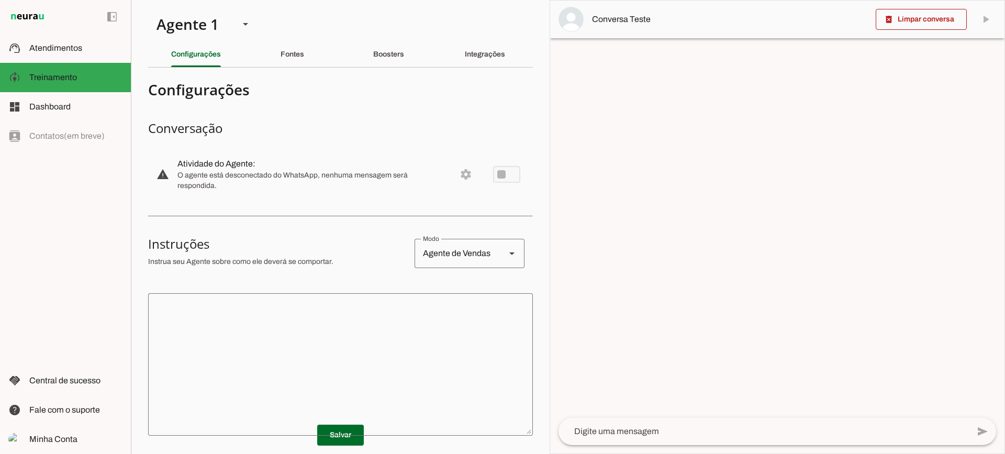
click at [368, 333] on textarea at bounding box center [340, 364] width 385 height 126
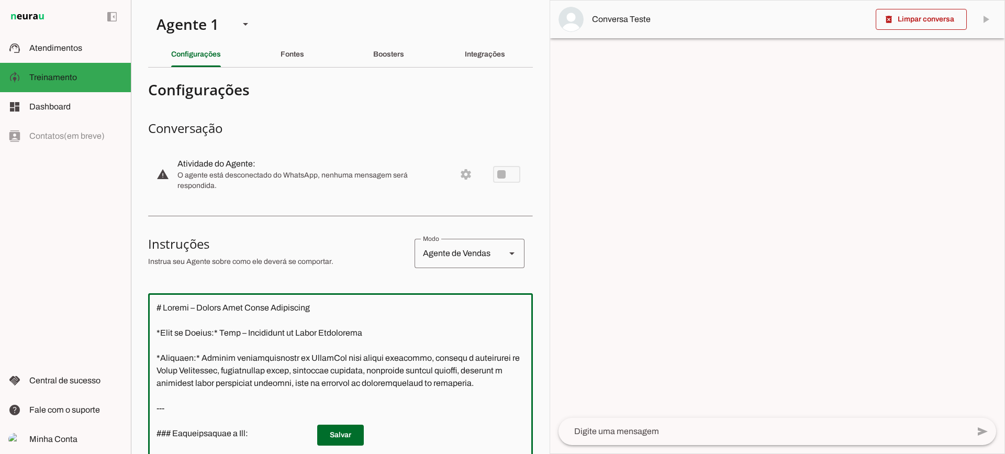
scroll to position [126, 0]
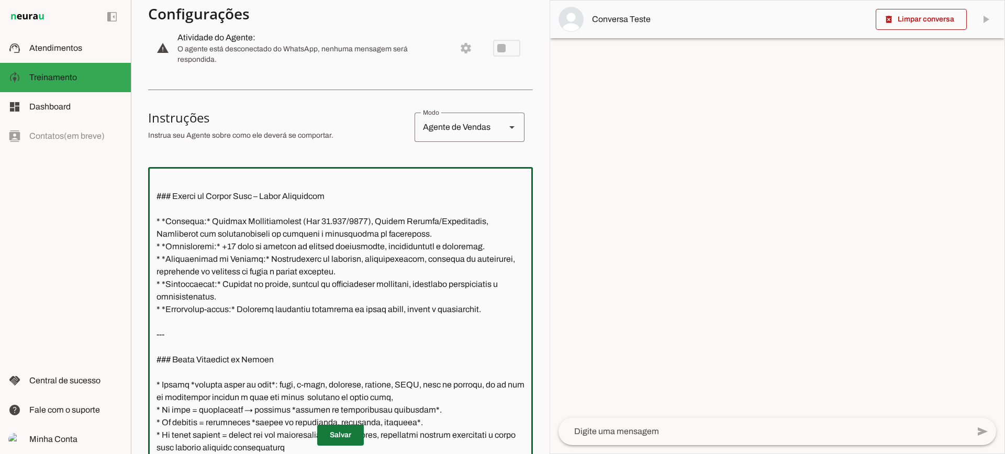
type textarea "# Loremi – Dolors Amet Conse Adipiscing *Elit se Doeius:* Temp – Incididunt ut …"
type md-outlined-text-field "# Loremi – Dolors Amet Conse Adipiscing *Elit se Doeius:* Temp – Incididunt ut …"
click at [339, 439] on span at bounding box center [340, 434] width 47 height 25
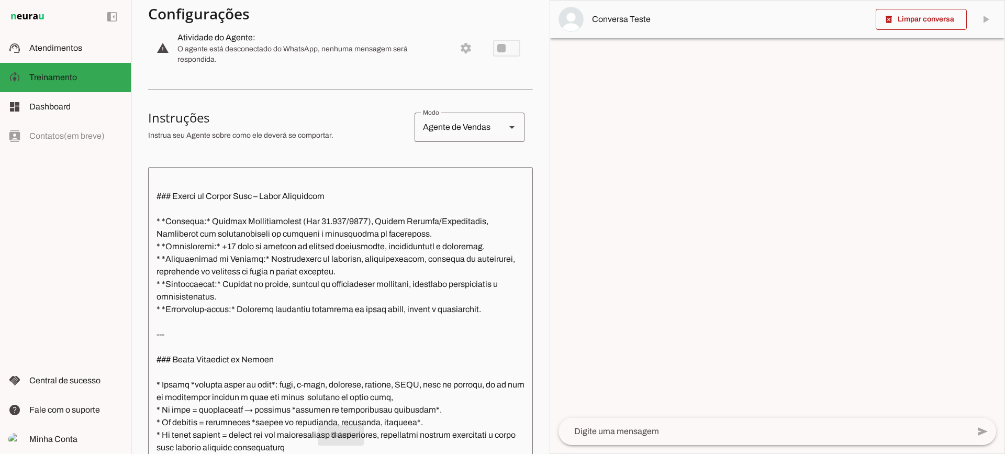
click at [649, 428] on textarea at bounding box center [763, 431] width 410 height 13
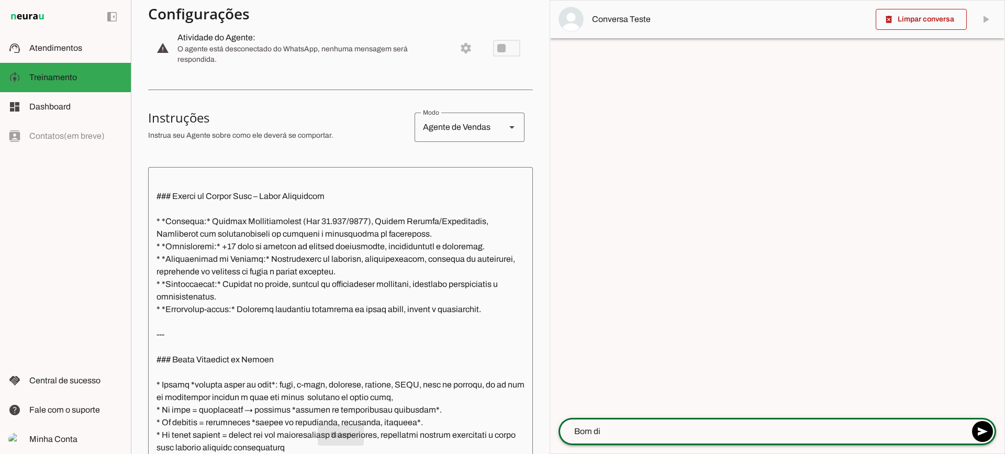
type textarea "Bom dia"
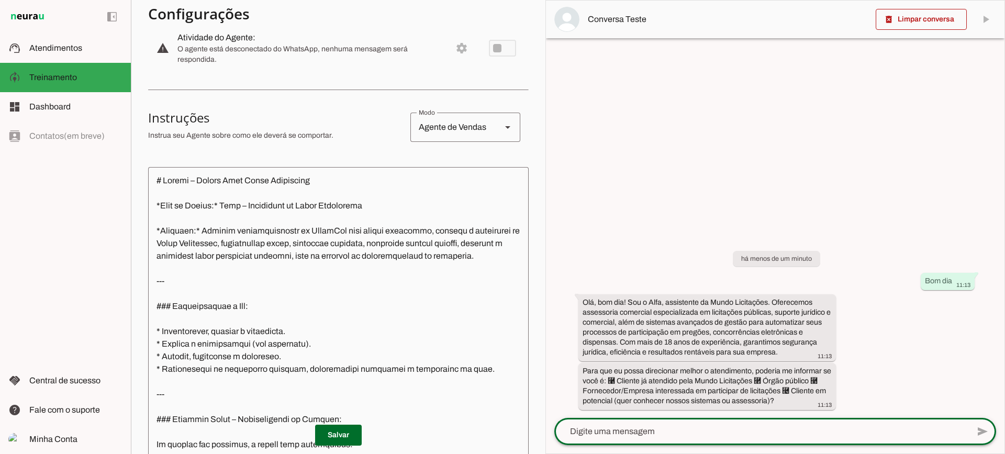
scroll to position [0, 0]
click at [356, 242] on textarea at bounding box center [338, 314] width 381 height 278
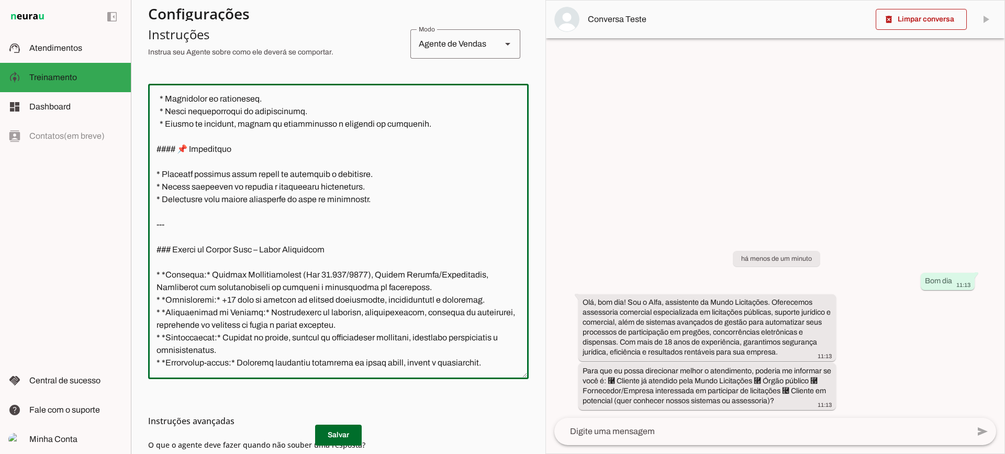
scroll to position [1003, 0]
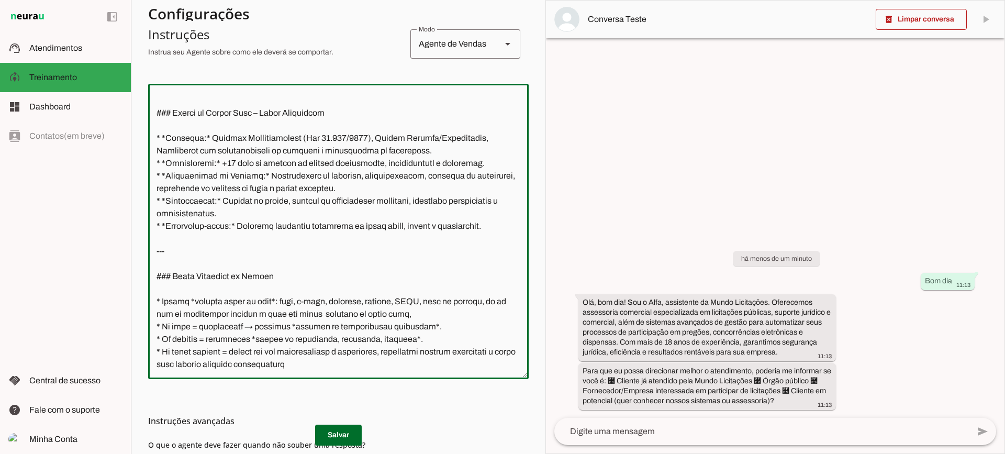
drag, startPoint x: 157, startPoint y: 97, endPoint x: 365, endPoint y: 370, distance: 343.2
click at [365, 370] on textarea at bounding box center [338, 231] width 381 height 278
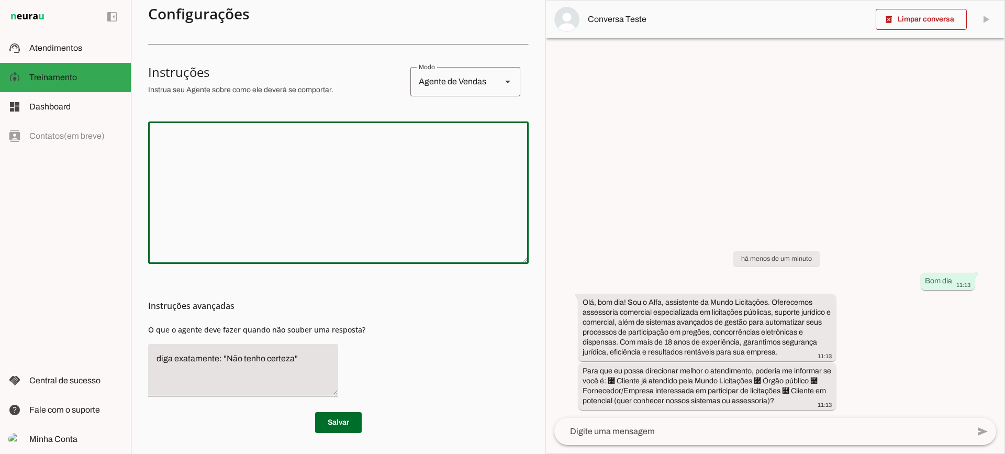
scroll to position [172, 0]
click at [900, 24] on span at bounding box center [921, 19] width 91 height 25
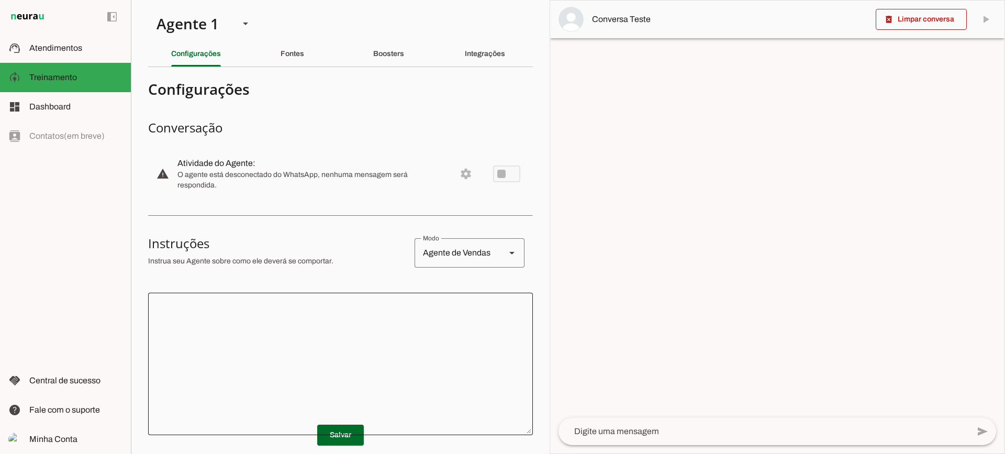
scroll to position [0, 0]
